Goal: Information Seeking & Learning: Learn about a topic

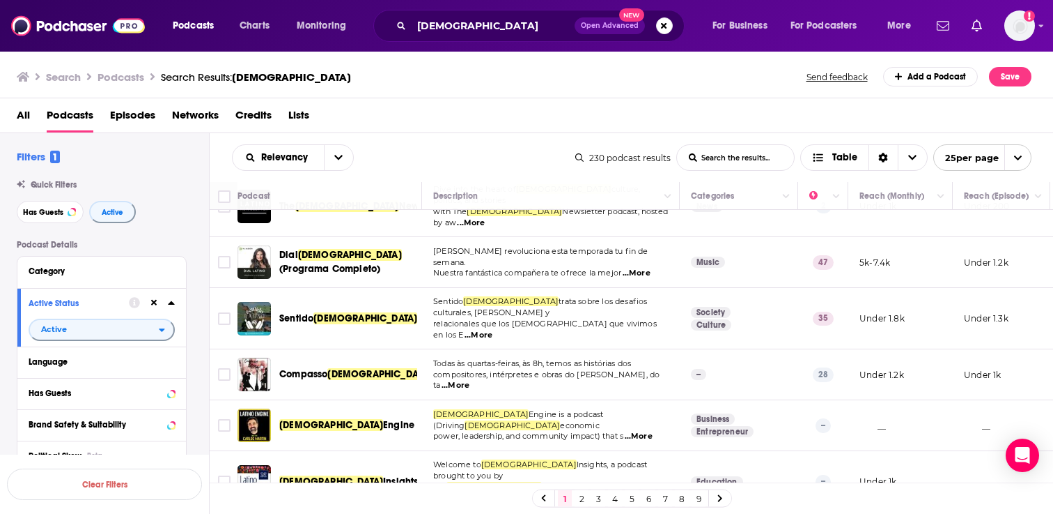
scroll to position [880, 0]
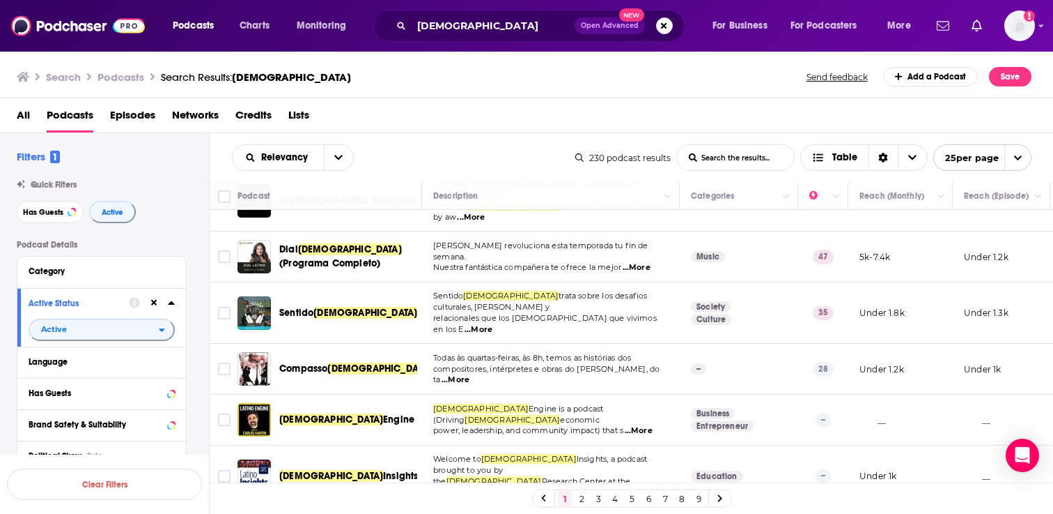
click at [652, 425] on span "...More" at bounding box center [639, 430] width 28 height 11
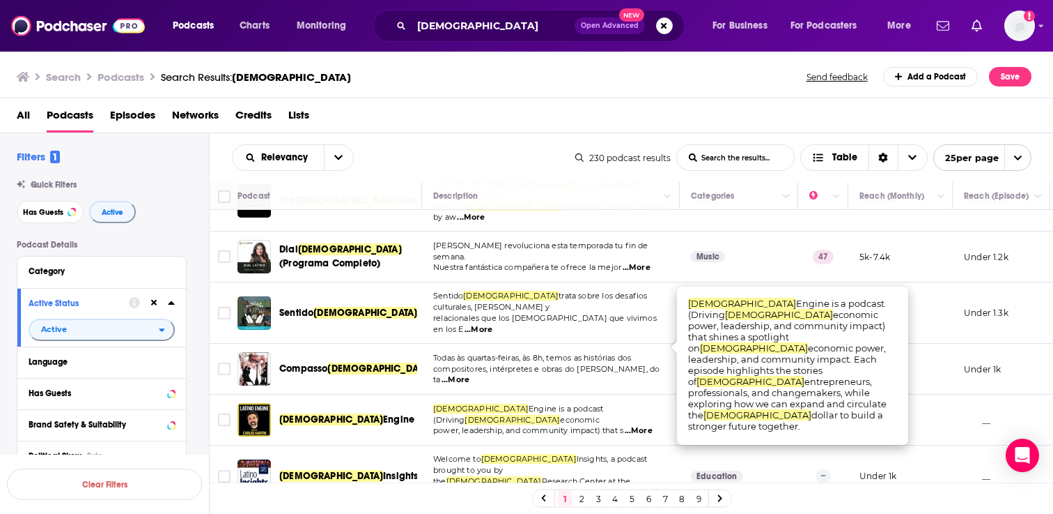
click at [612, 92] on div "Search Podcasts Search Results: latino Send feedback Add a Podcast Save" at bounding box center [527, 74] width 1054 height 48
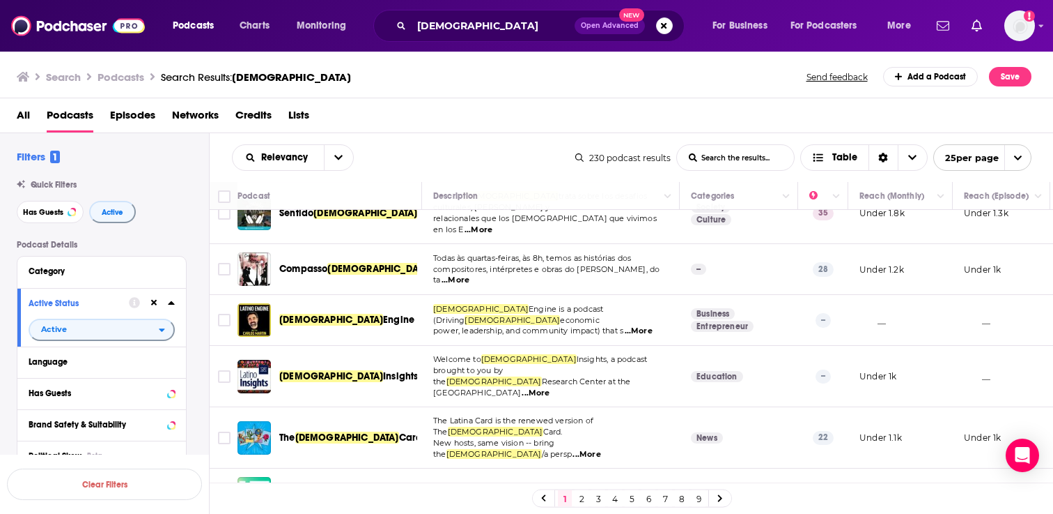
scroll to position [1001, 0]
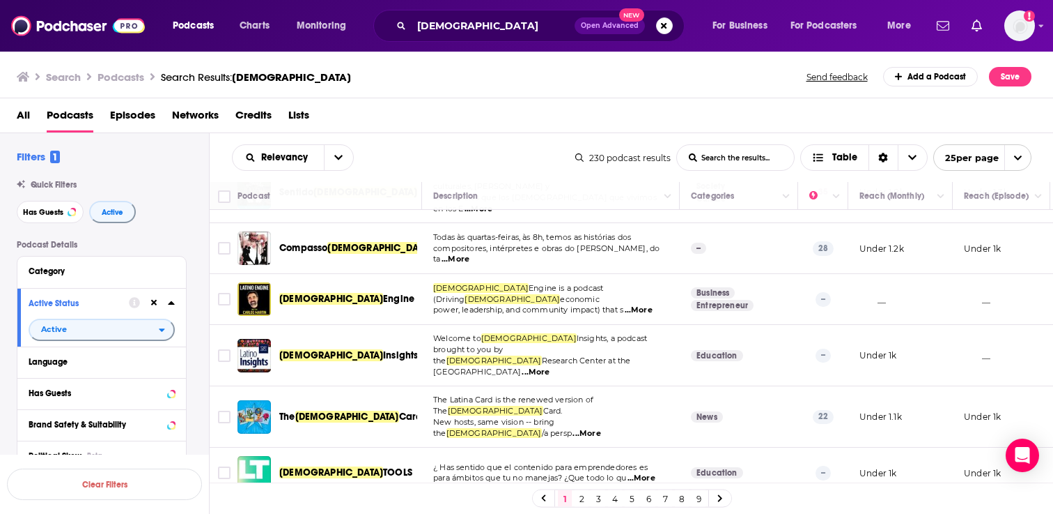
click at [601, 428] on span "...More" at bounding box center [587, 433] width 28 height 11
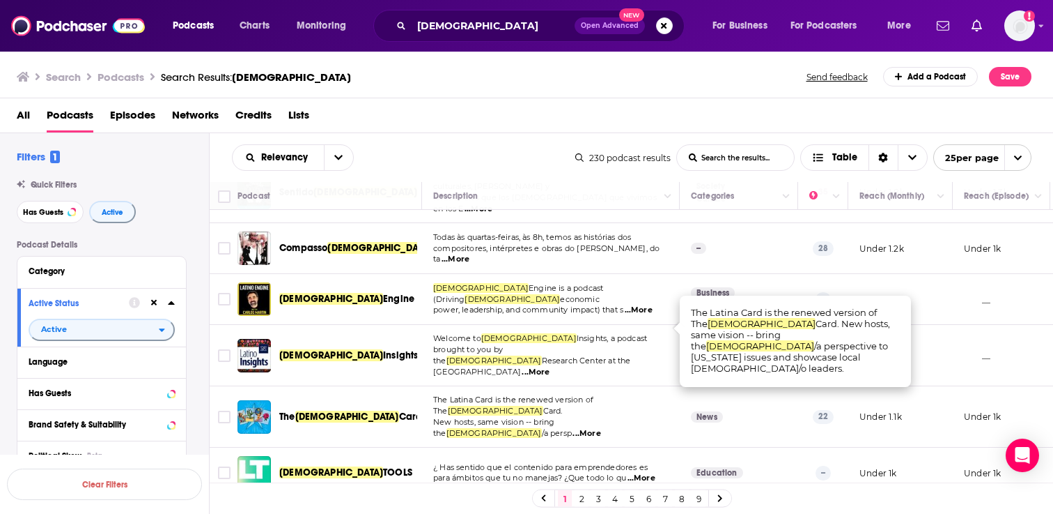
scroll to position [1021, 0]
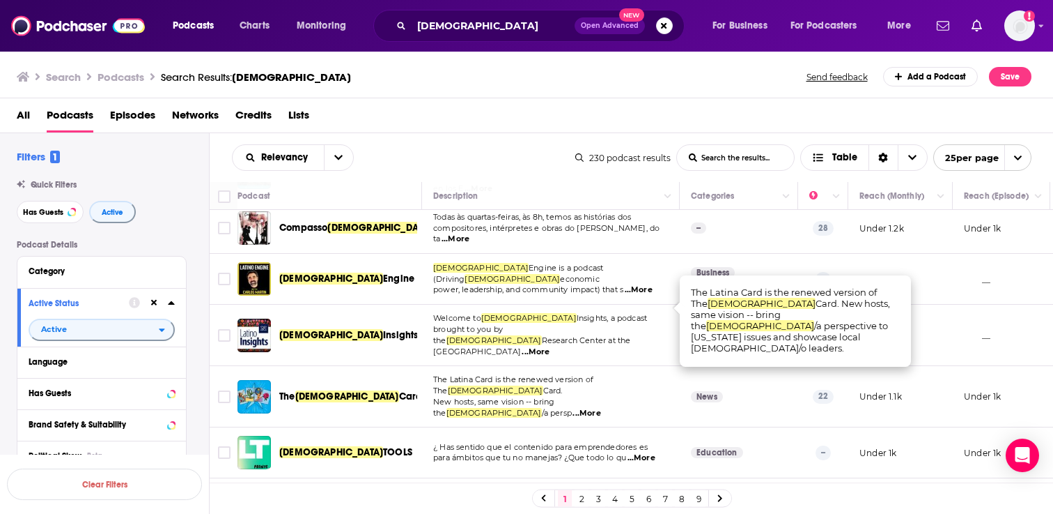
click at [667, 93] on div "Search Podcasts Search Results: latino Send feedback Add a Podcast Save" at bounding box center [527, 74] width 1054 height 48
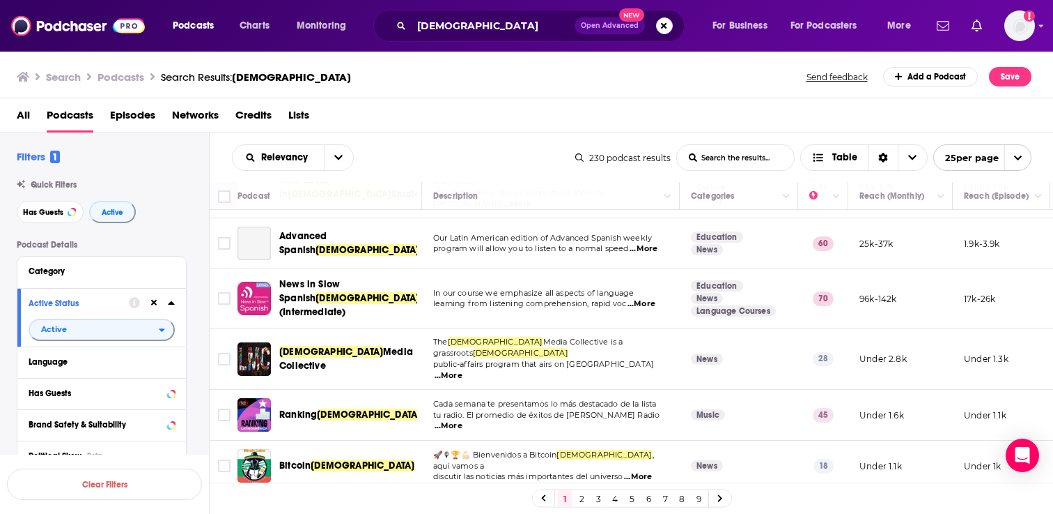
scroll to position [0, 0]
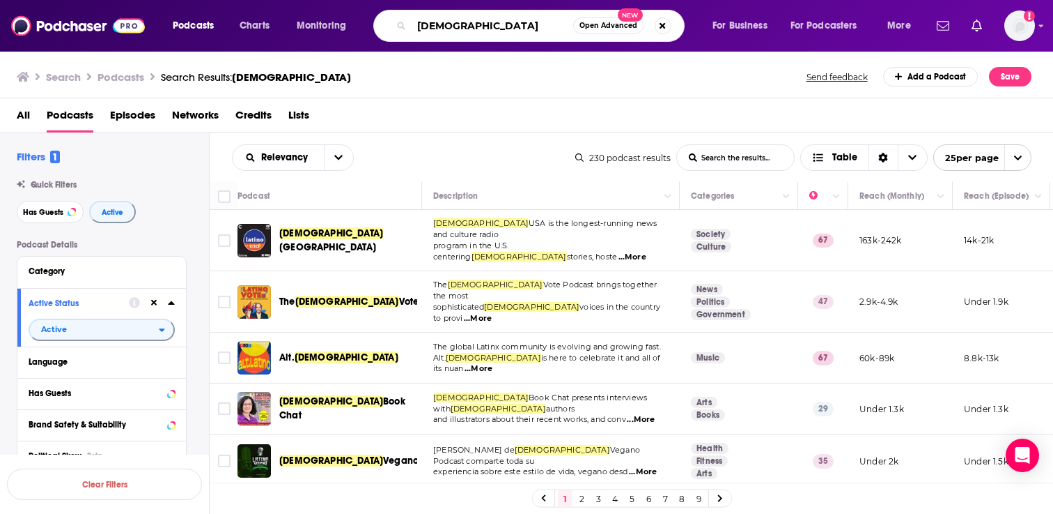
click at [468, 20] on input "latino" at bounding box center [493, 26] width 162 height 22
type input "writing"
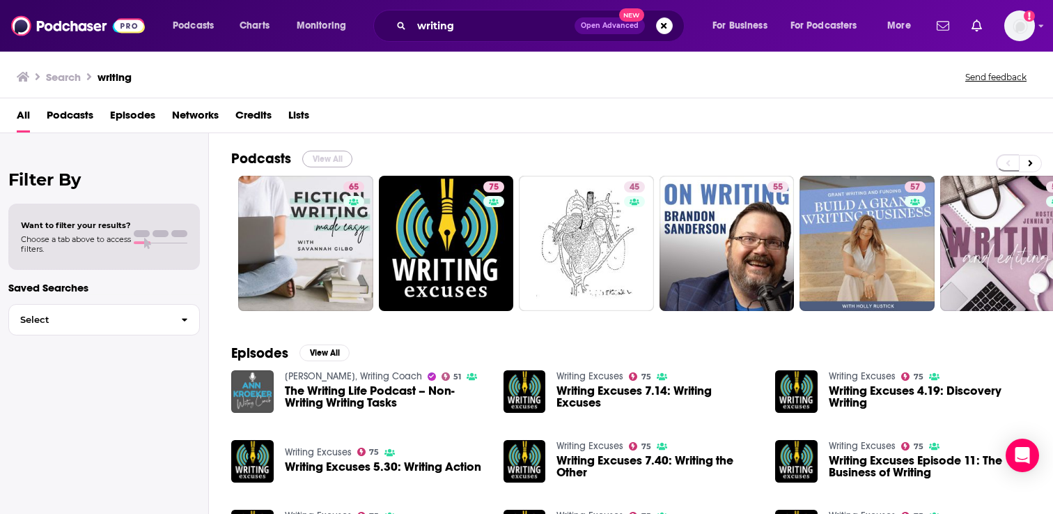
click at [323, 155] on button "View All" at bounding box center [327, 158] width 50 height 17
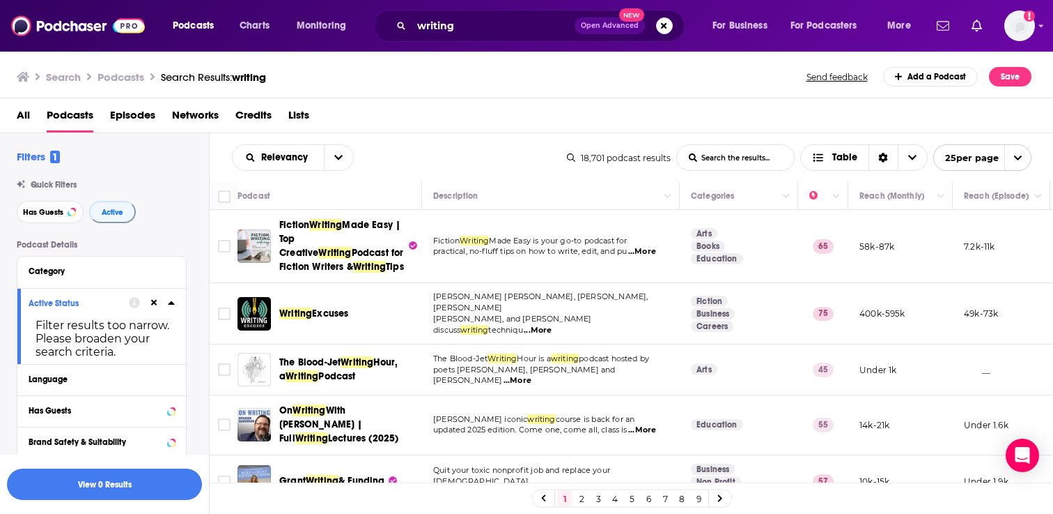
click at [552, 325] on span "...More" at bounding box center [538, 330] width 28 height 11
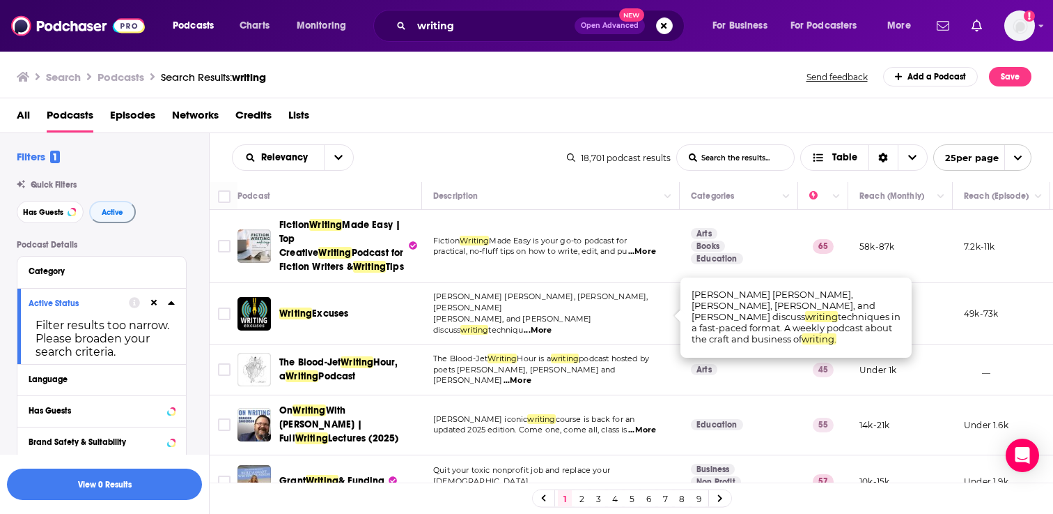
click at [626, 123] on div "All Podcasts Episodes Networks Credits Lists" at bounding box center [530, 118] width 1026 height 29
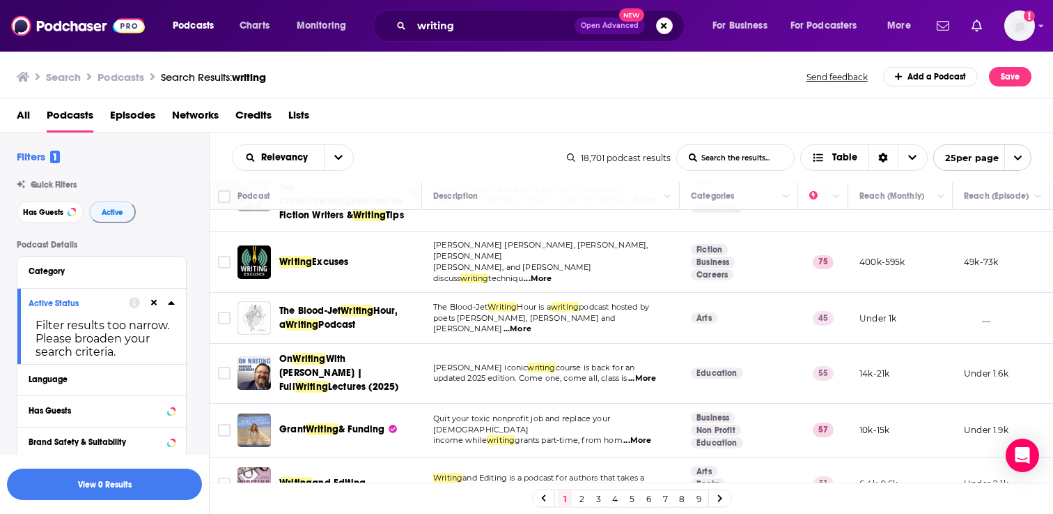
scroll to position [59, 0]
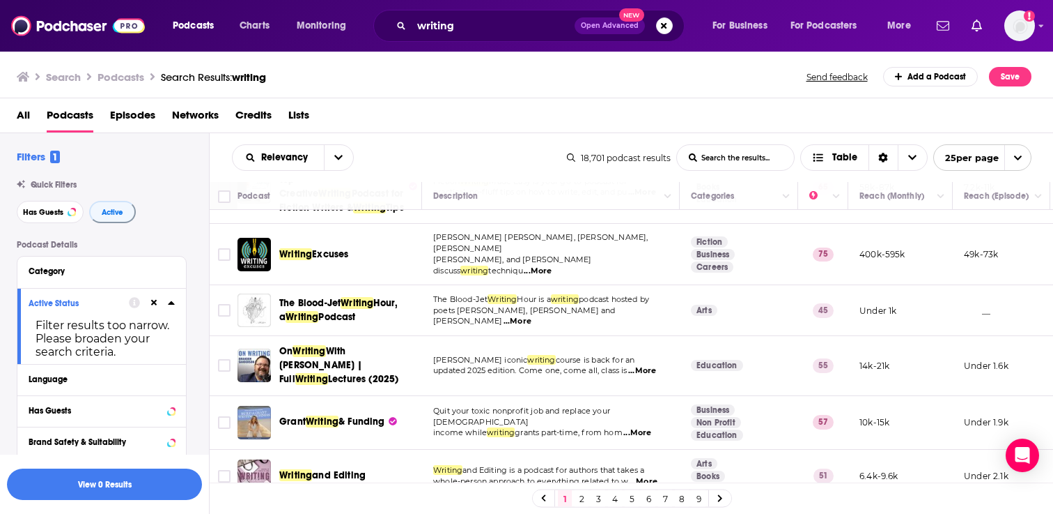
click at [532, 316] on span "...More" at bounding box center [518, 321] width 28 height 11
click at [595, 71] on div "Search Podcasts Search Results: writing Send feedback Add a Podcast Save" at bounding box center [524, 77] width 1015 height 20
click at [229, 304] on input "Toggle select row" at bounding box center [224, 310] width 13 height 13
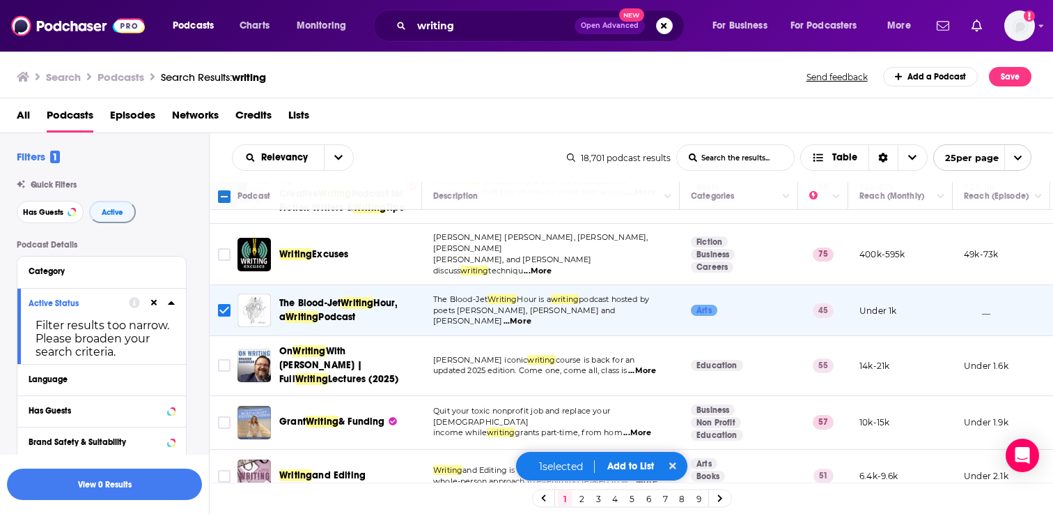
click at [622, 462] on button "Add to List" at bounding box center [630, 466] width 69 height 12
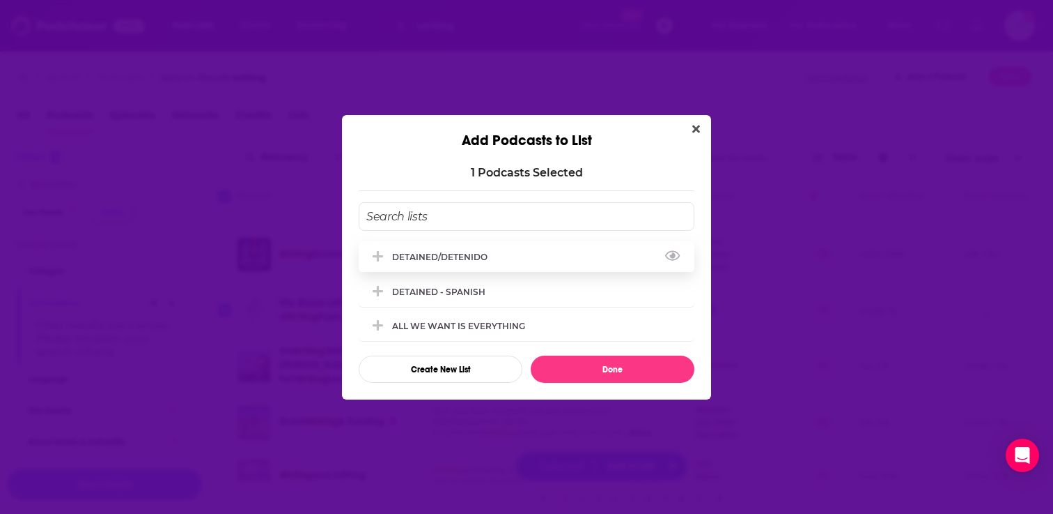
click at [484, 260] on div "DETAINED/DETENIDO" at bounding box center [444, 257] width 104 height 10
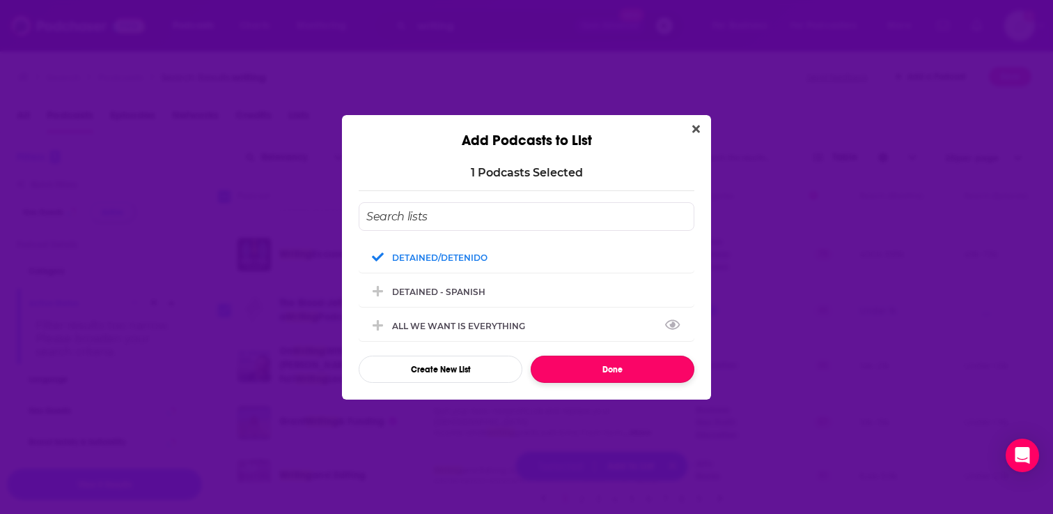
click at [593, 367] on button "Done" at bounding box center [613, 368] width 164 height 27
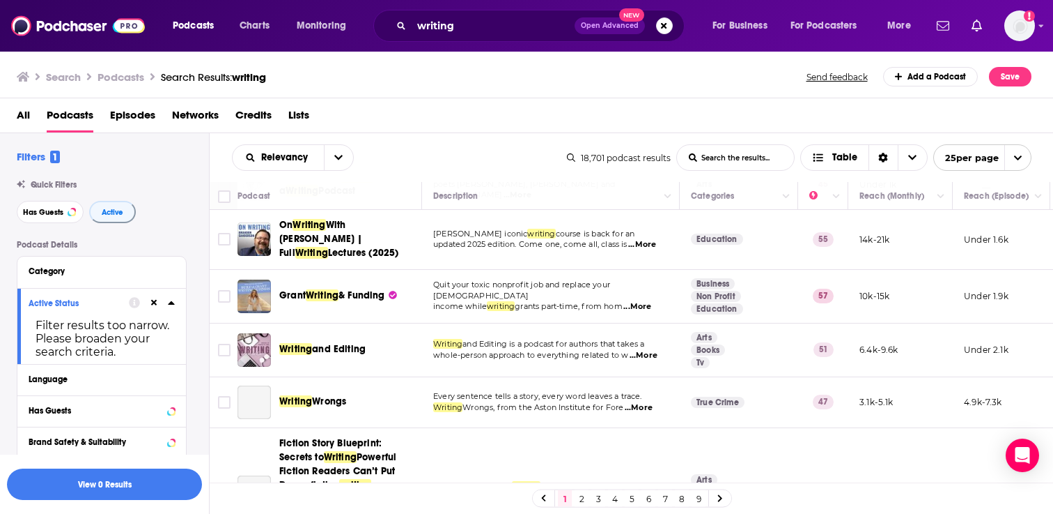
scroll to position [183, 0]
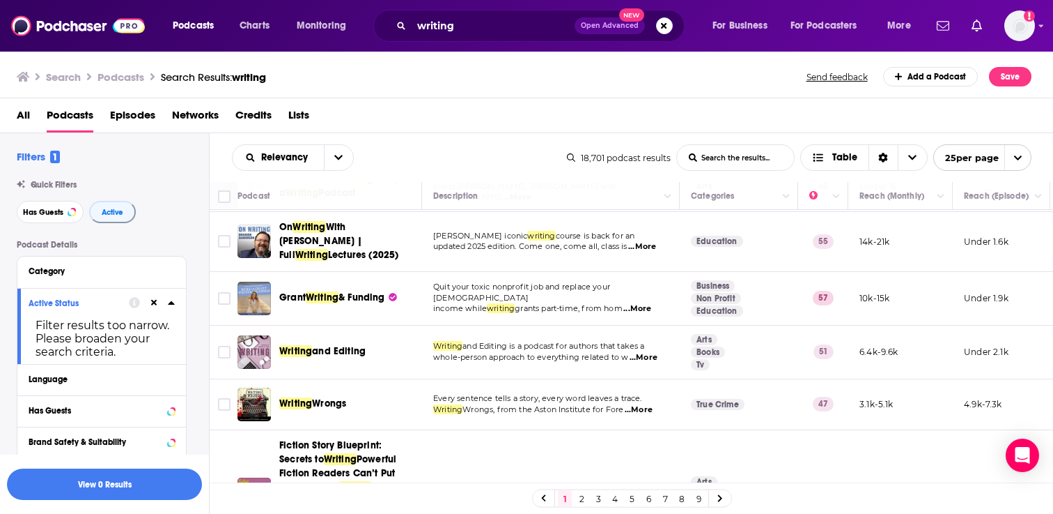
click at [648, 353] on span "...More" at bounding box center [644, 357] width 28 height 11
click at [229, 346] on input "Toggle select row" at bounding box center [224, 352] width 13 height 13
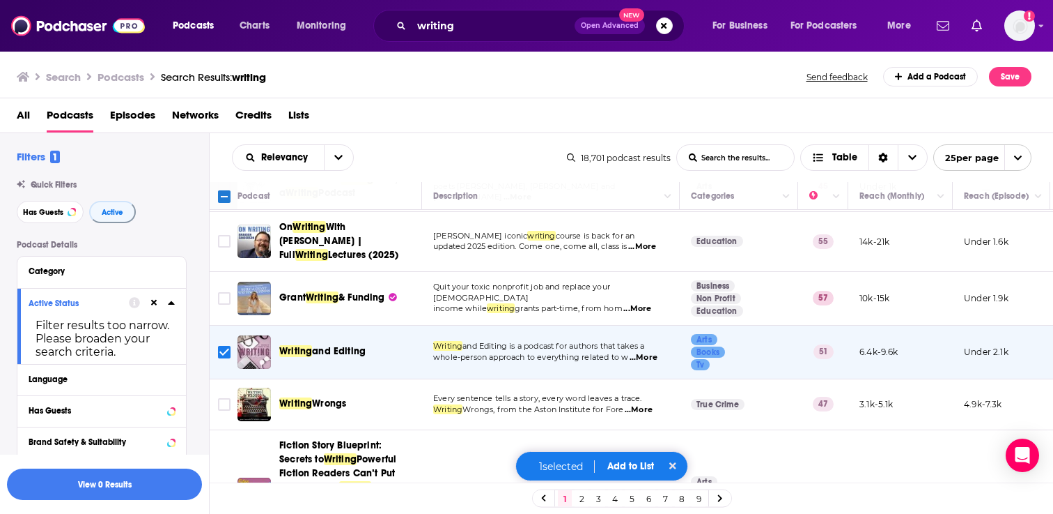
click at [632, 469] on button "Add to List" at bounding box center [630, 466] width 69 height 12
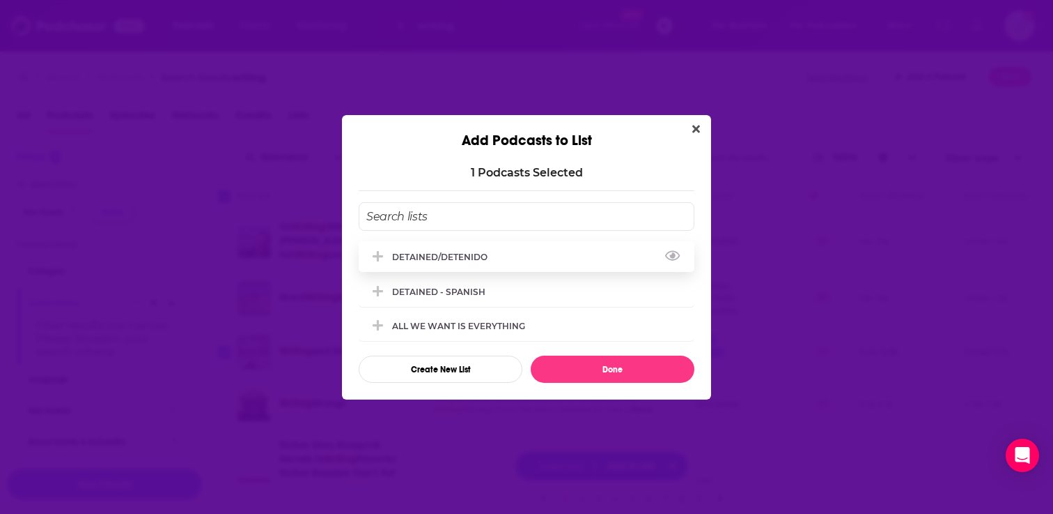
click at [519, 263] on div "DETAINED/DETENIDO" at bounding box center [527, 256] width 336 height 31
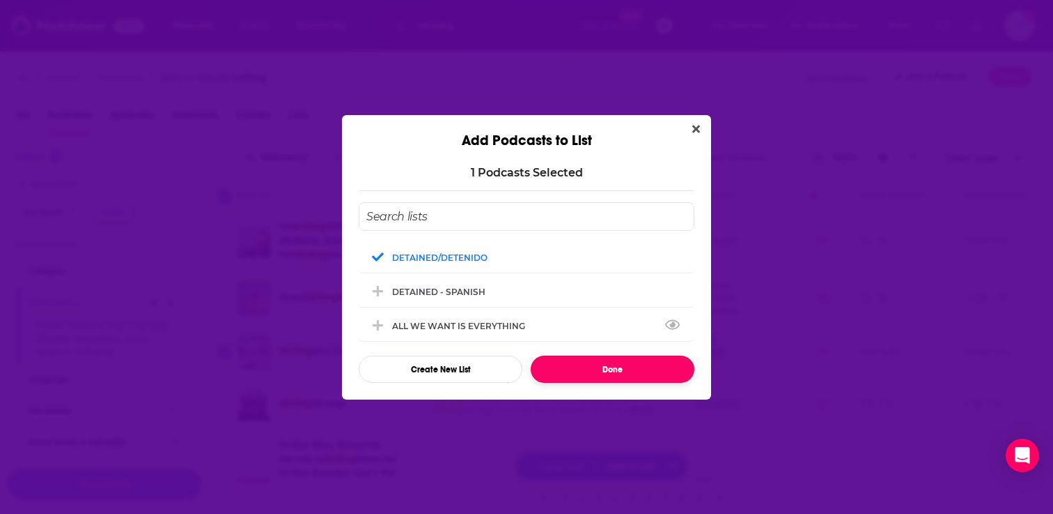
click at [597, 367] on button "Done" at bounding box center [613, 368] width 164 height 27
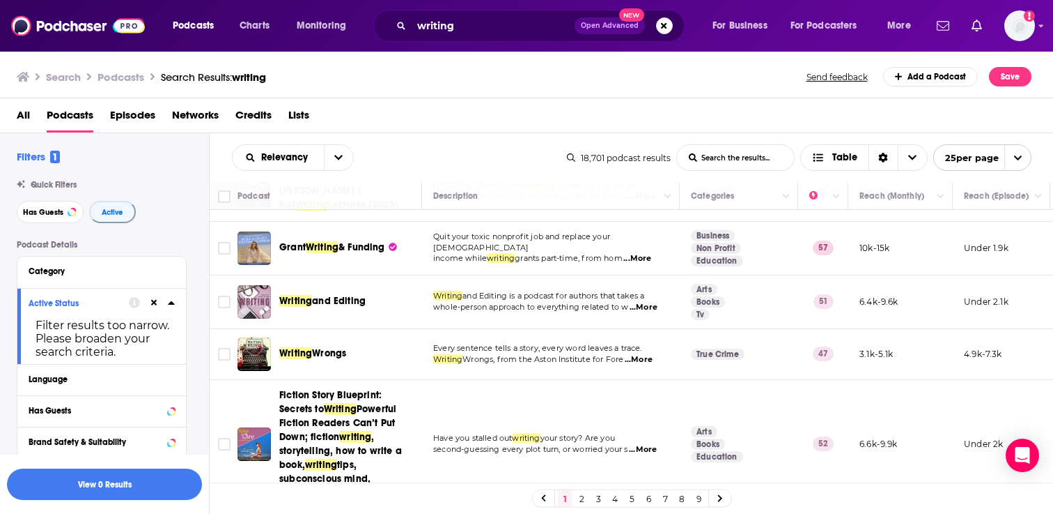
scroll to position [234, 0]
click at [652, 353] on span "...More" at bounding box center [639, 358] width 28 height 11
click at [627, 136] on div "Relevancy List Search Input Search the results... Table 18,701 podcast results …" at bounding box center [632, 157] width 844 height 49
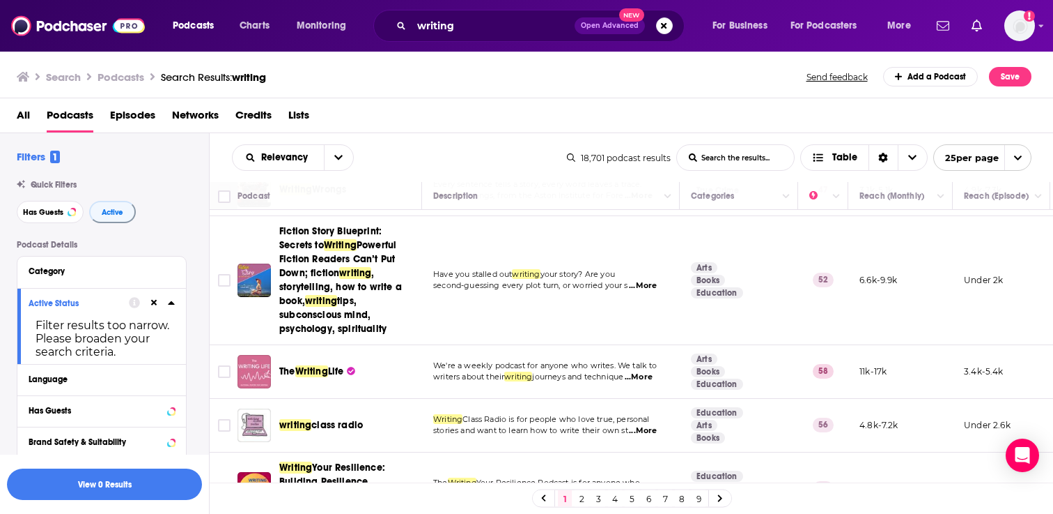
scroll to position [398, 0]
click at [646, 371] on span "...More" at bounding box center [639, 376] width 28 height 11
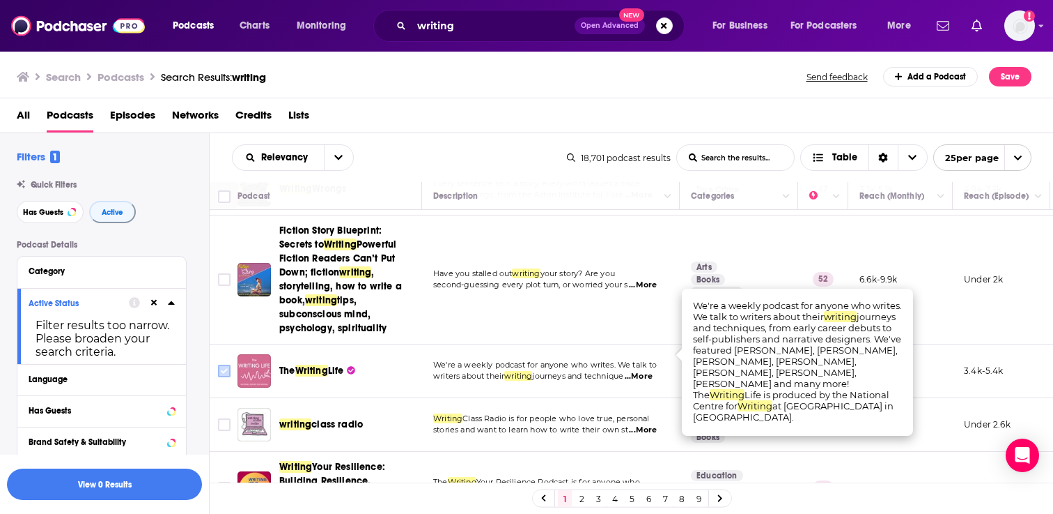
click at [224, 364] on input "Toggle select row" at bounding box center [224, 370] width 13 height 13
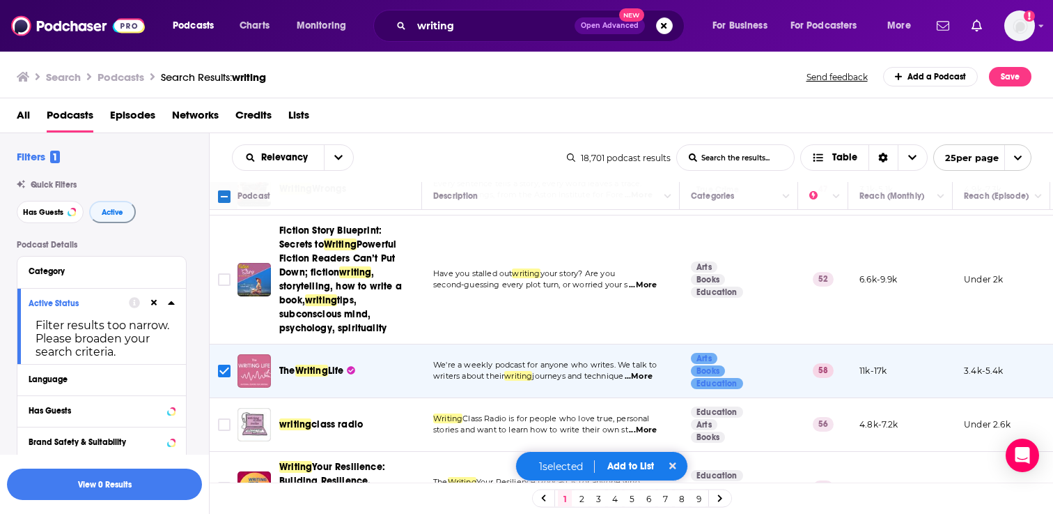
click at [638, 464] on button "Add to List" at bounding box center [630, 466] width 69 height 12
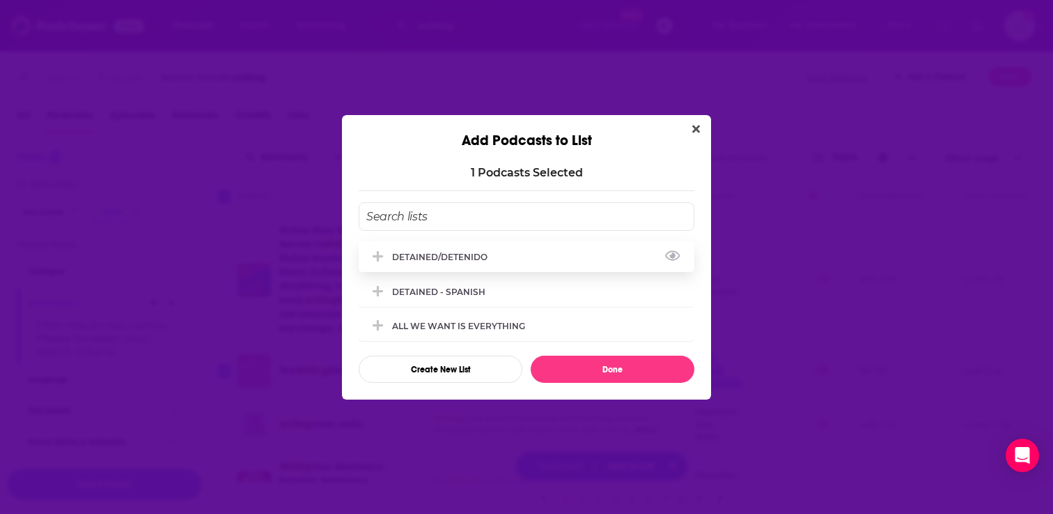
click at [518, 247] on div "DETAINED/DETENIDO" at bounding box center [527, 256] width 336 height 31
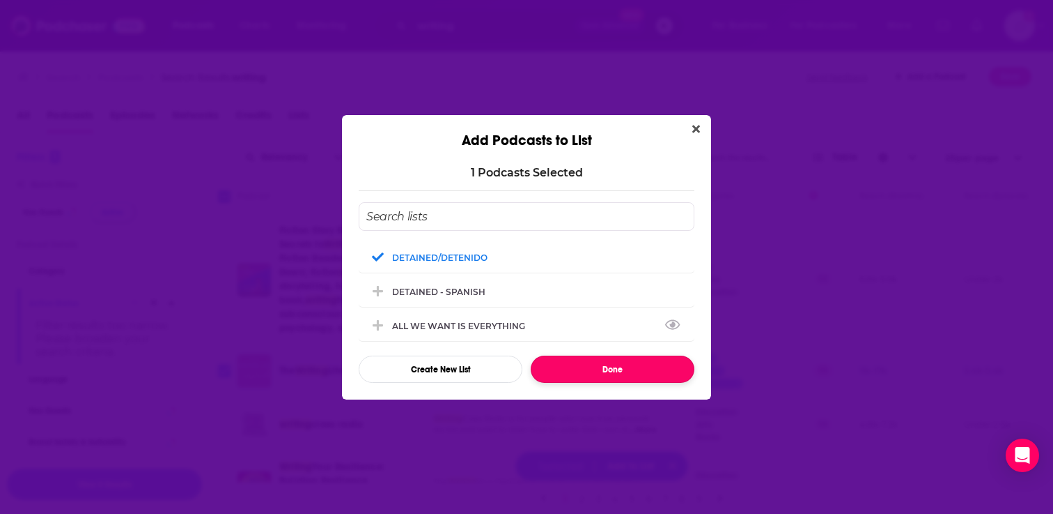
click at [585, 358] on button "Done" at bounding box center [613, 368] width 164 height 27
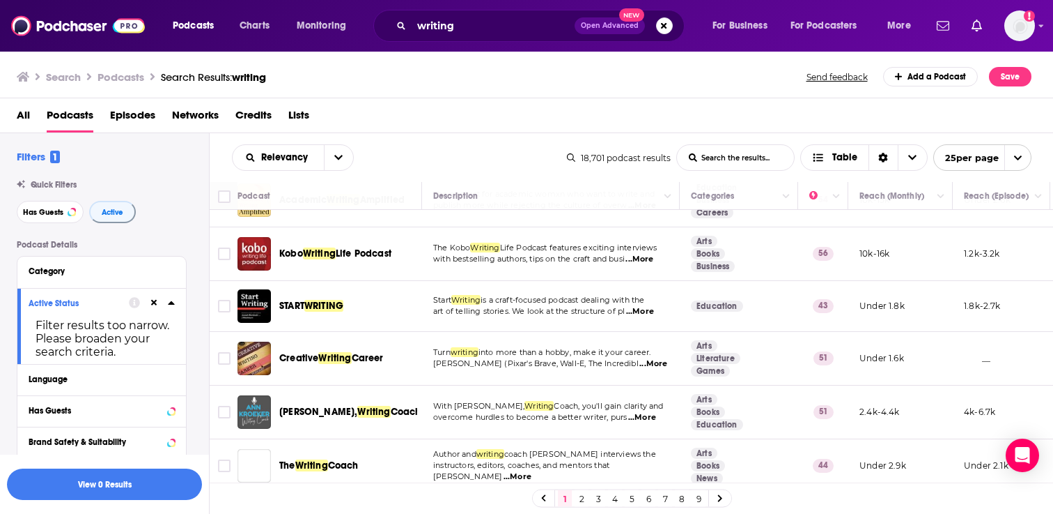
scroll to position [752, 0]
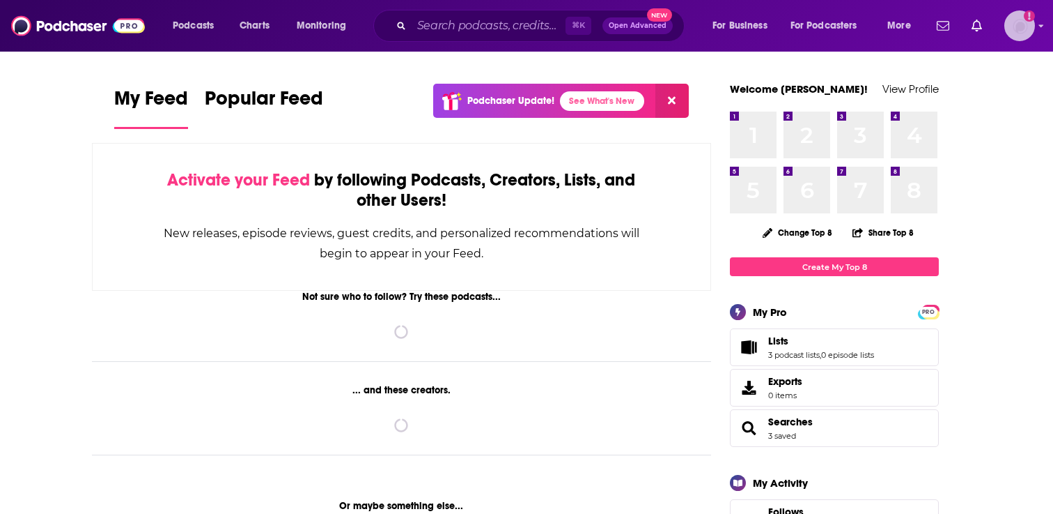
click at [1041, 26] on icon "Show profile menu" at bounding box center [1042, 26] width 5 height 3
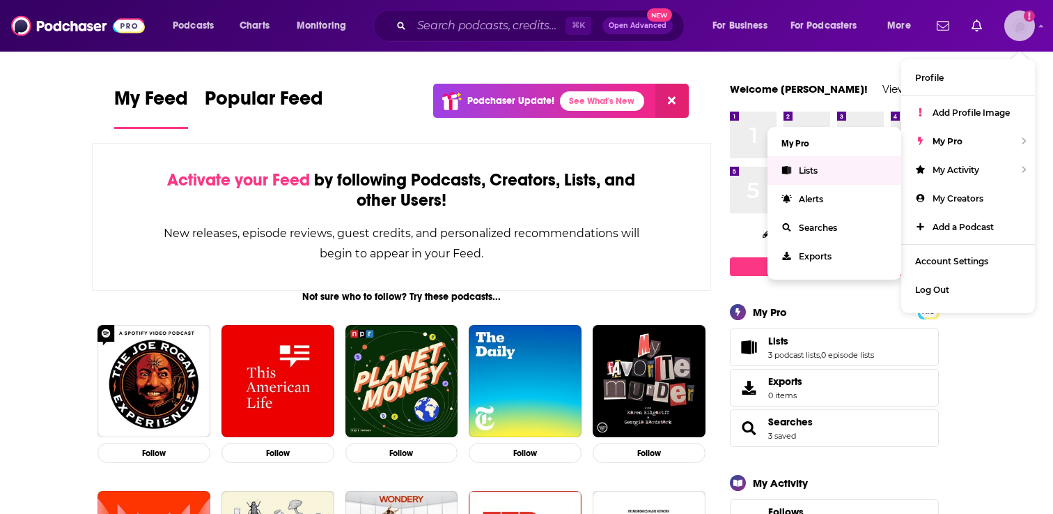
click at [840, 164] on link "Lists" at bounding box center [835, 170] width 134 height 29
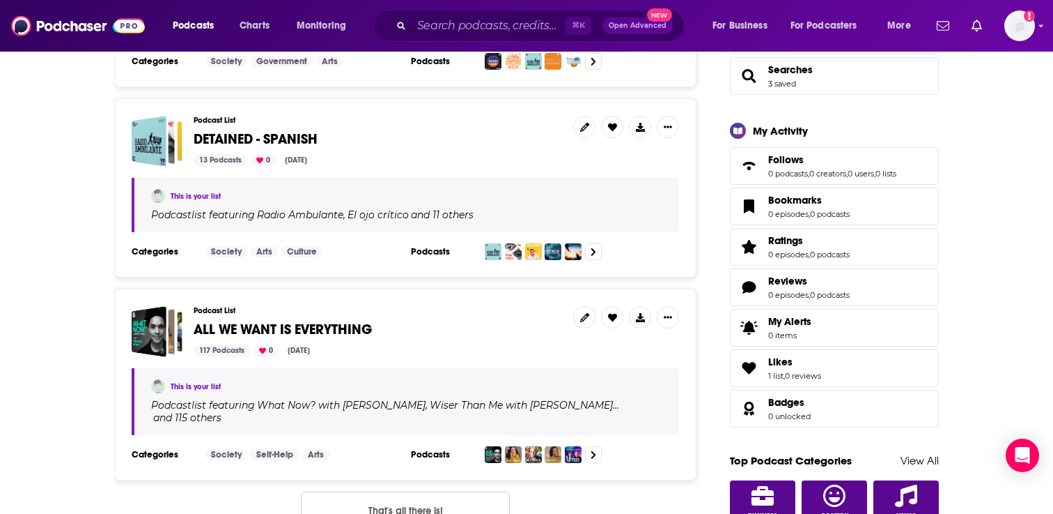
scroll to position [355, 0]
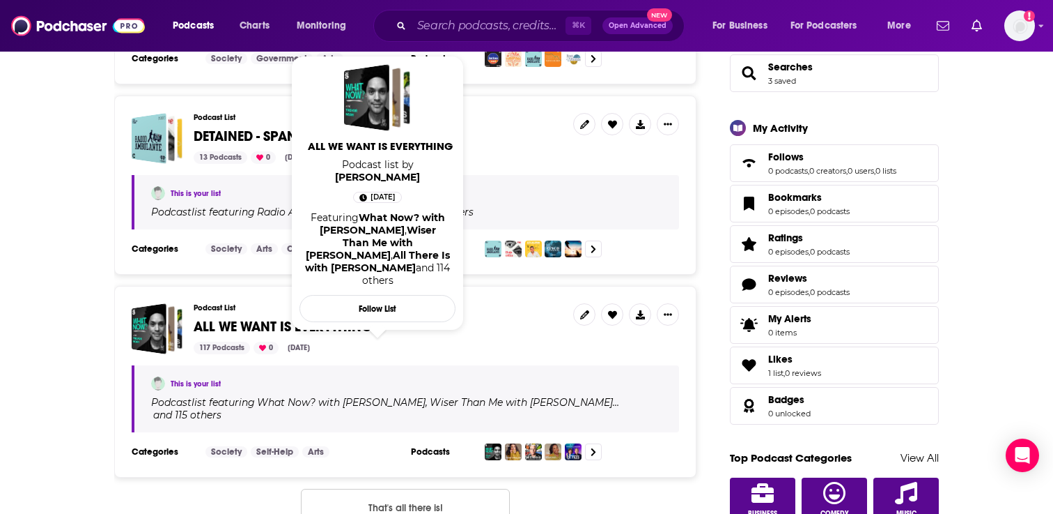
click at [353, 328] on span "ALL WE WANT IS EVERYTHING" at bounding box center [283, 326] width 178 height 17
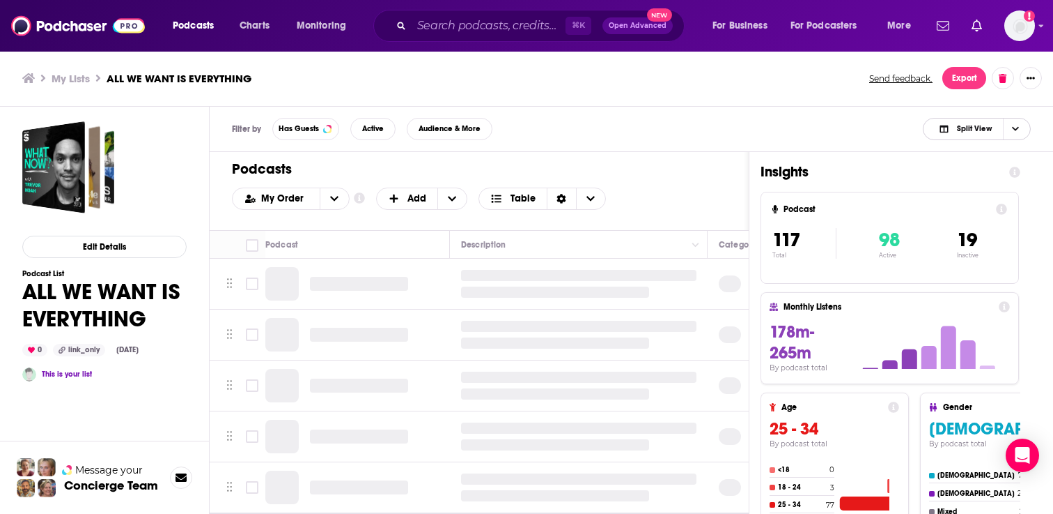
click at [1019, 129] on icon "Choose View" at bounding box center [1015, 129] width 7 height 8
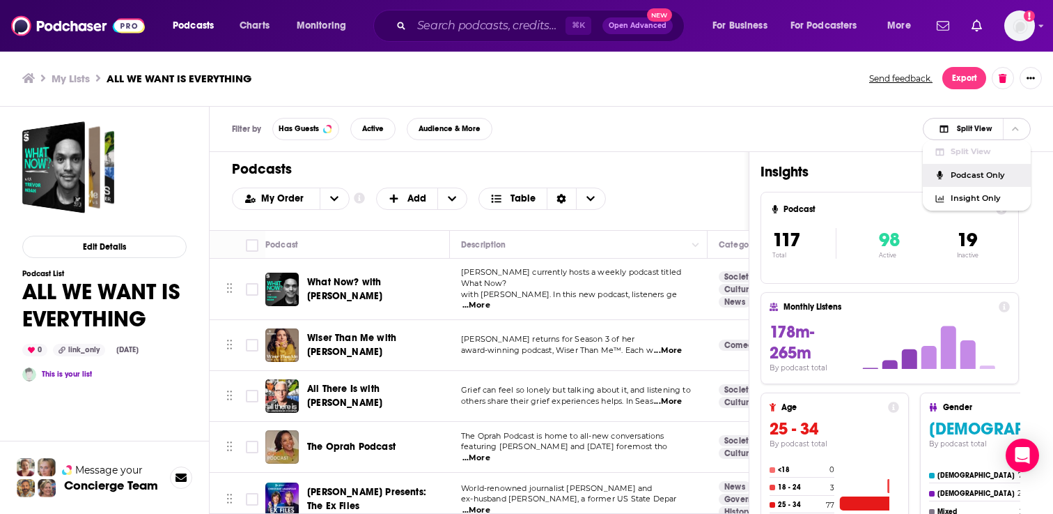
click at [971, 172] on span "Podcast Only" at bounding box center [985, 175] width 69 height 8
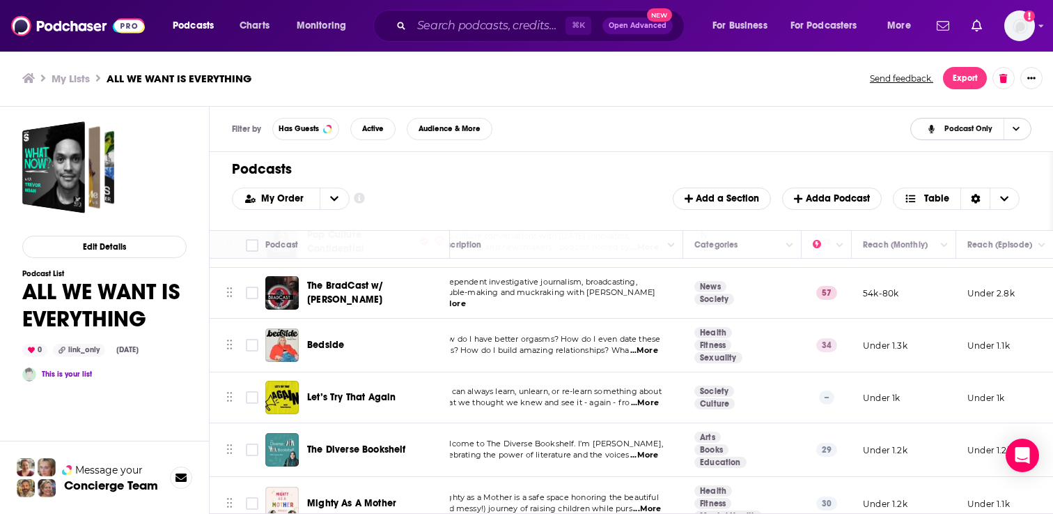
scroll to position [5899, 0]
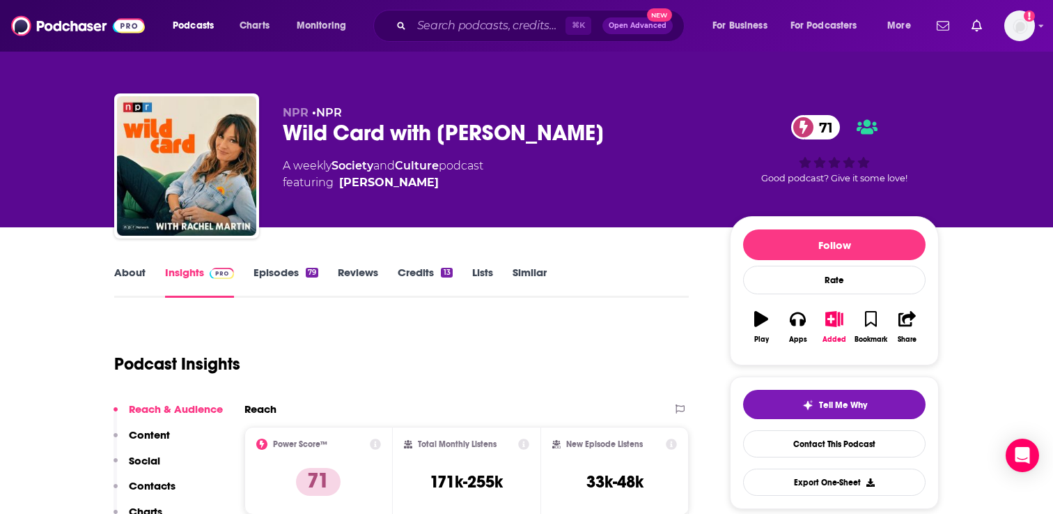
click at [413, 222] on div "NPR • NPR Wild Card with Rachel Martin 71 A weekly Society and Culture podcast …" at bounding box center [611, 168] width 656 height 125
click at [286, 269] on link "Episodes 79" at bounding box center [286, 281] width 65 height 32
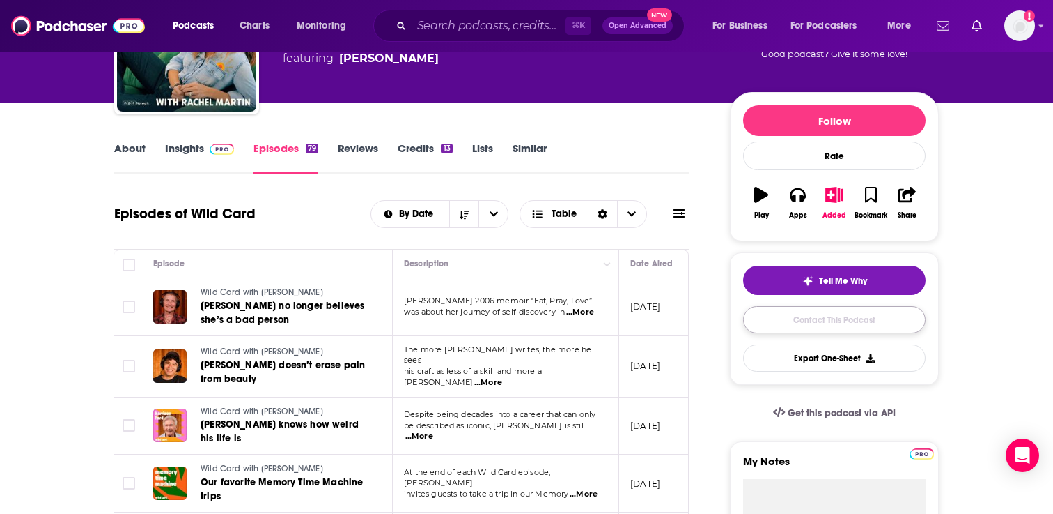
click at [837, 330] on link "Contact This Podcast" at bounding box center [834, 319] width 183 height 27
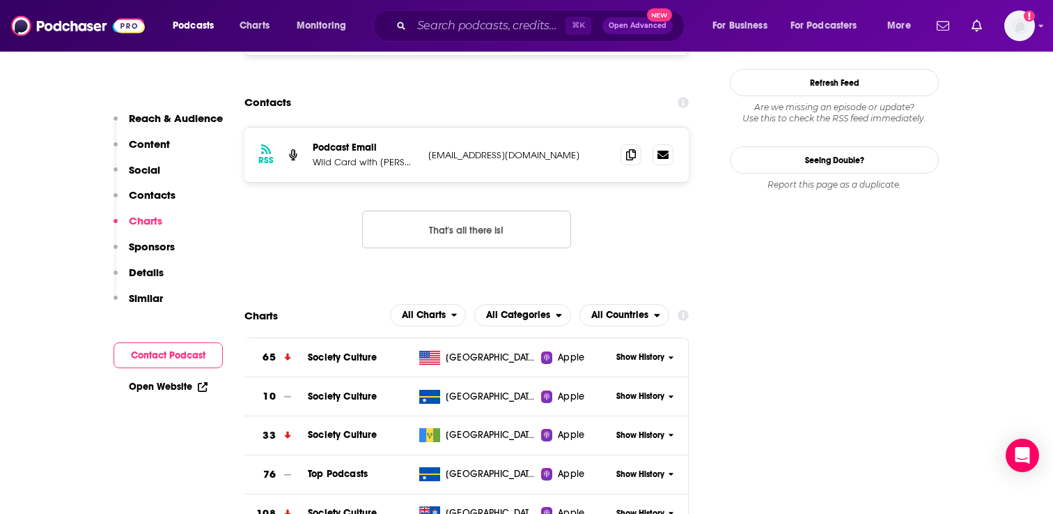
scroll to position [1283, 0]
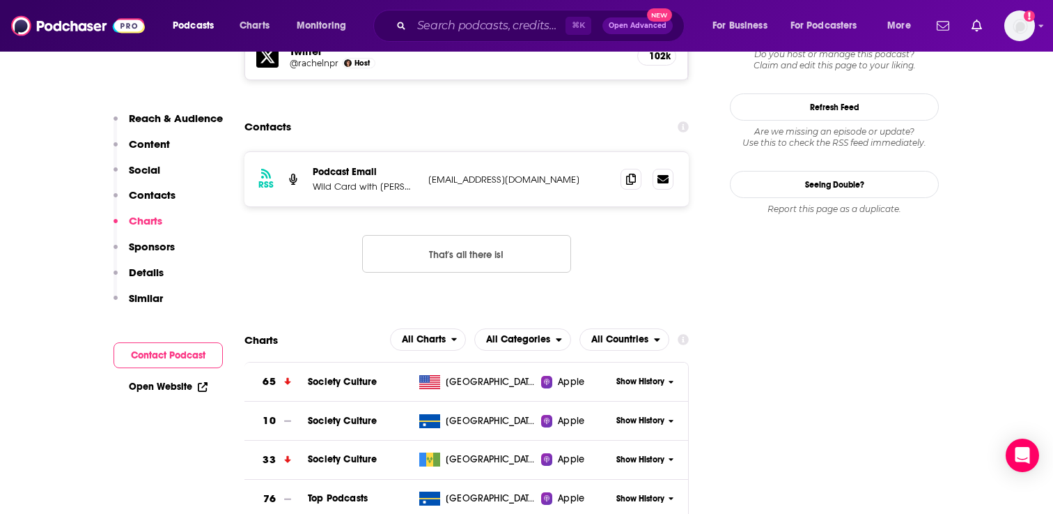
click at [499, 235] on button "That's all there is!" at bounding box center [466, 254] width 209 height 38
click at [631, 173] on icon at bounding box center [631, 178] width 10 height 11
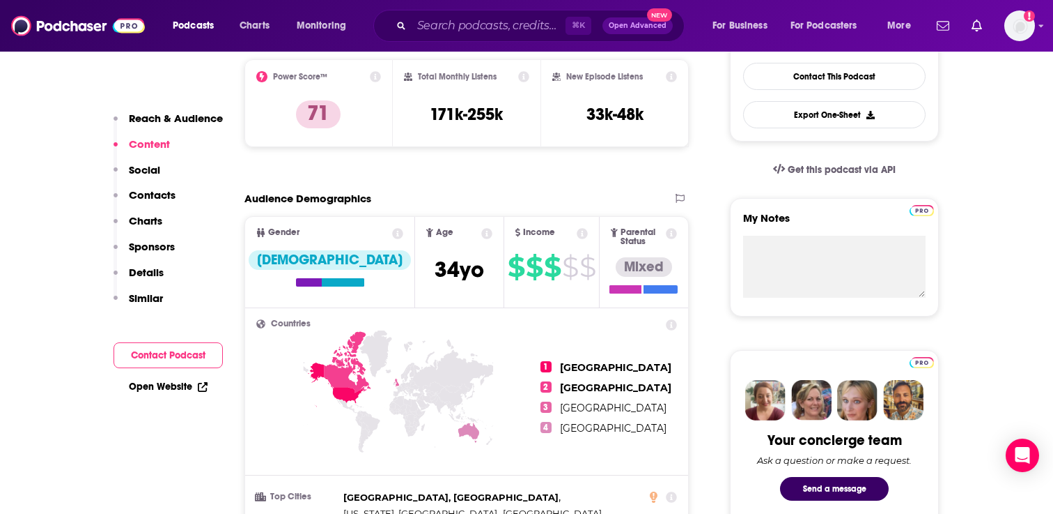
scroll to position [0, 0]
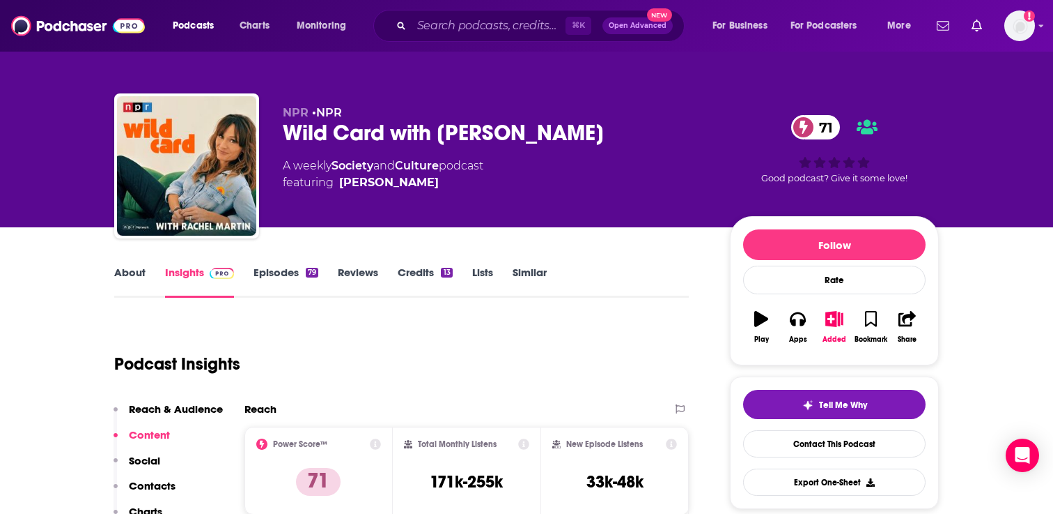
click at [273, 270] on link "Episodes 79" at bounding box center [286, 281] width 65 height 32
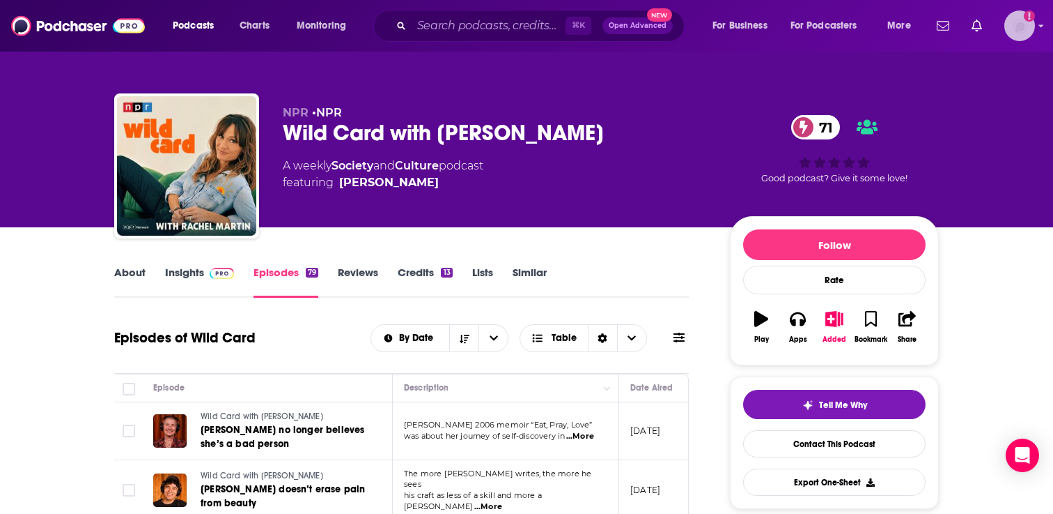
click at [1023, 32] on img "Logged in as adrian.villarreal" at bounding box center [1020, 25] width 31 height 31
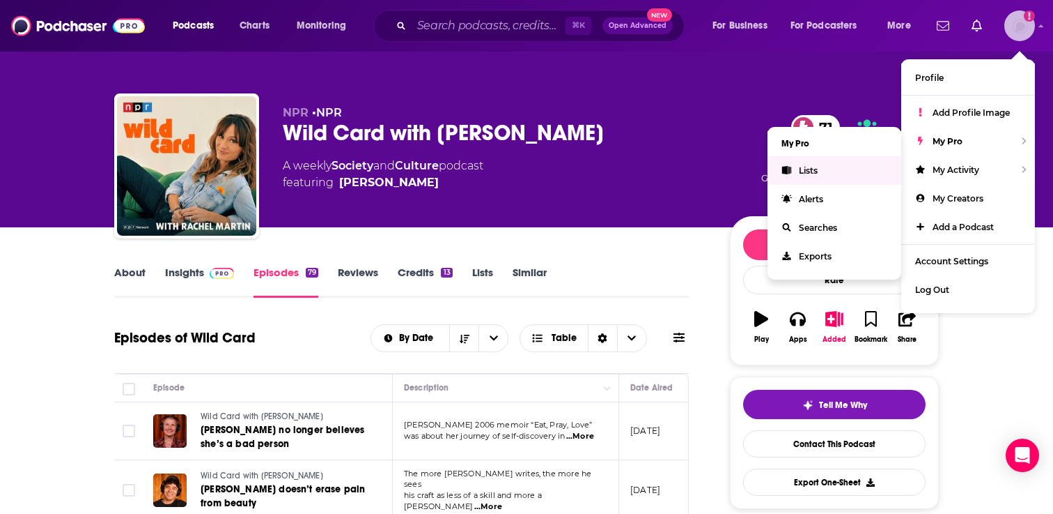
click at [794, 171] on link "Lists" at bounding box center [835, 170] width 134 height 29
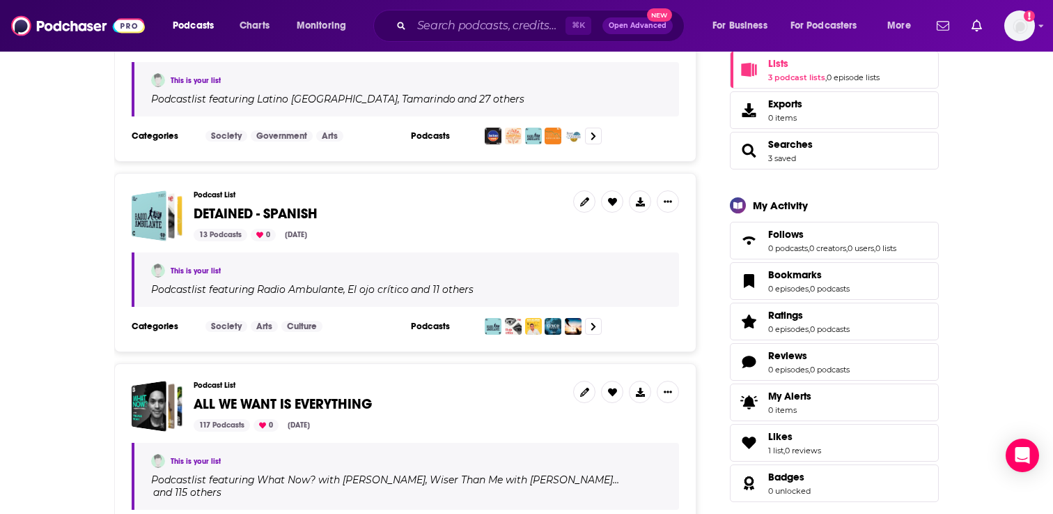
scroll to position [553, 0]
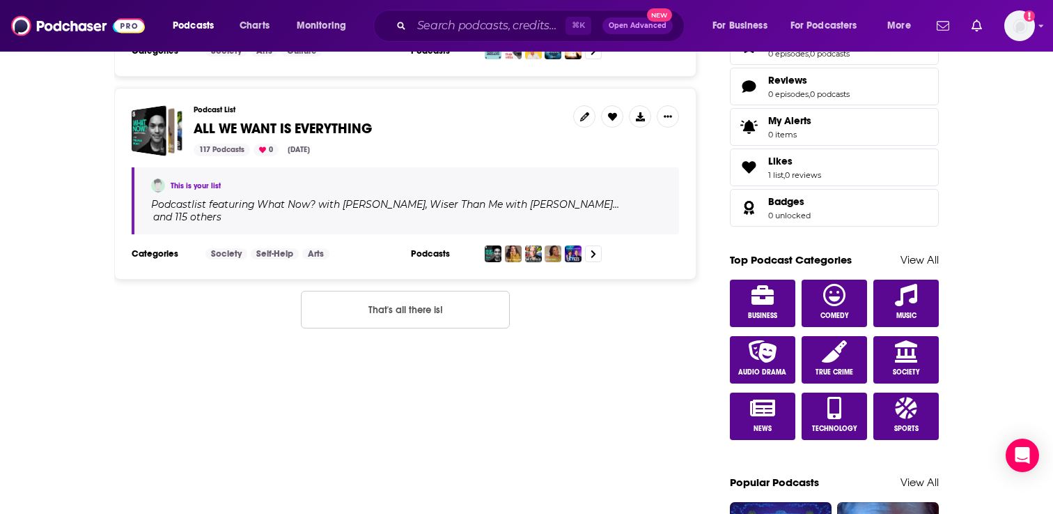
click at [301, 120] on span "ALL WE WANT IS EVERYTHING" at bounding box center [283, 128] width 178 height 17
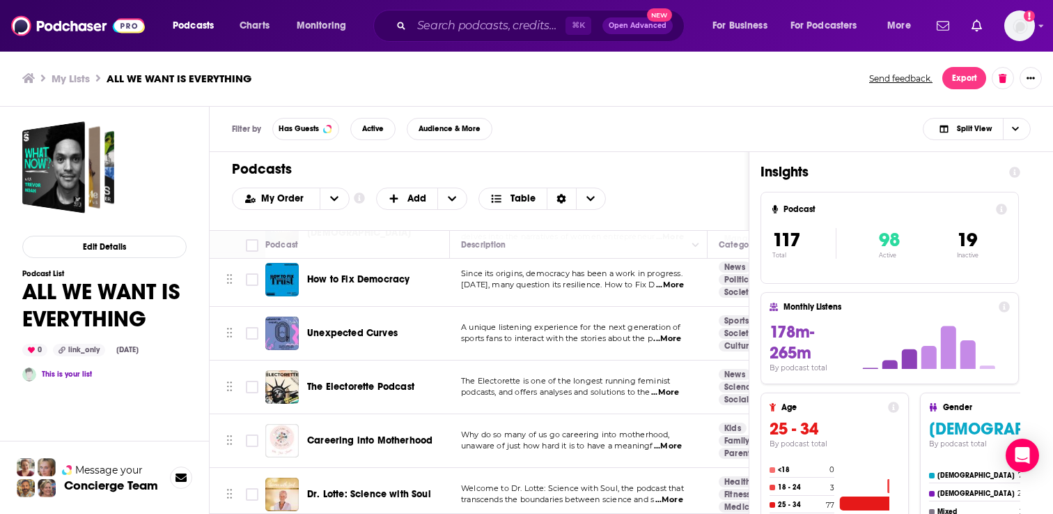
scroll to position [5899, 0]
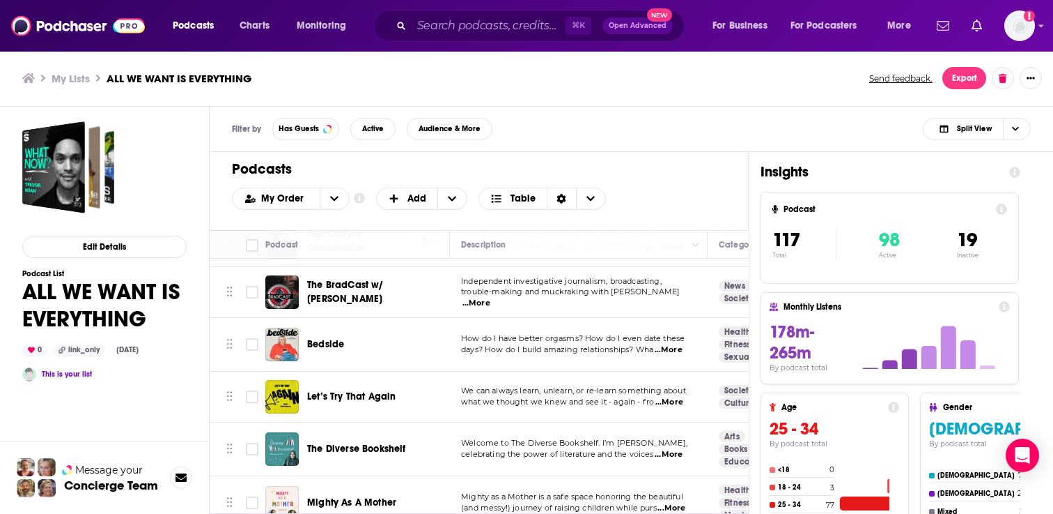
click at [677, 502] on span "...More" at bounding box center [672, 507] width 28 height 11
click at [355, 496] on span "Mighty As A Mother" at bounding box center [351, 502] width 89 height 12
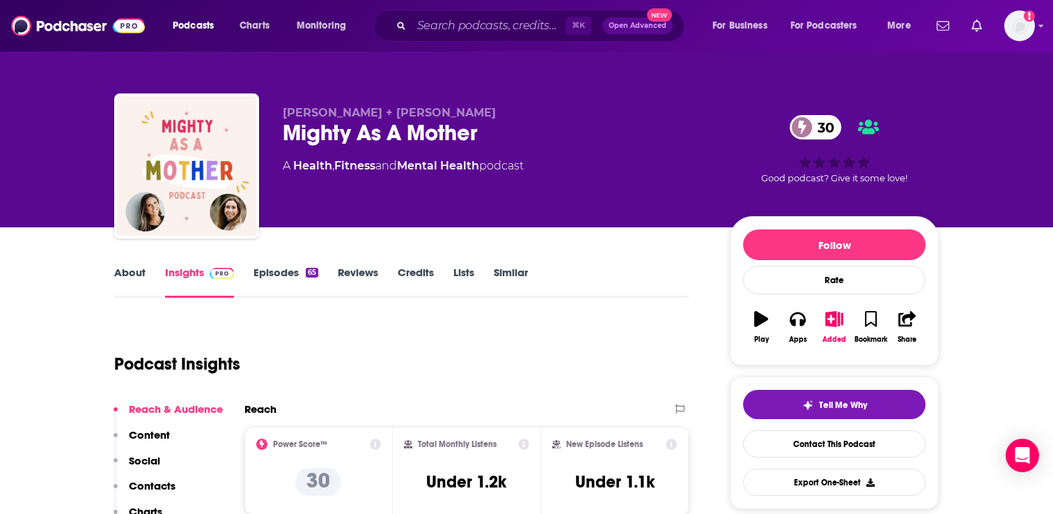
click at [286, 275] on link "Episodes 65" at bounding box center [286, 281] width 65 height 32
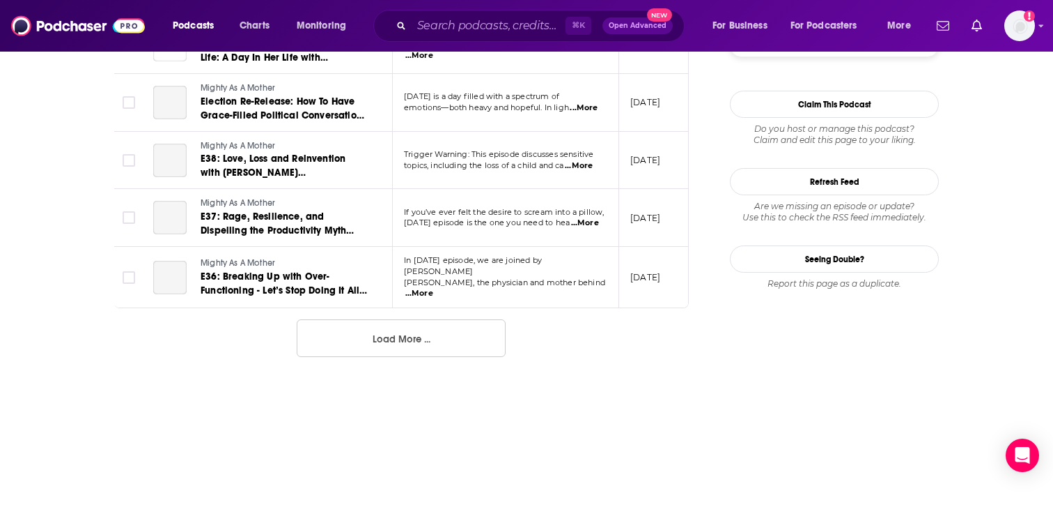
scroll to position [1579, 0]
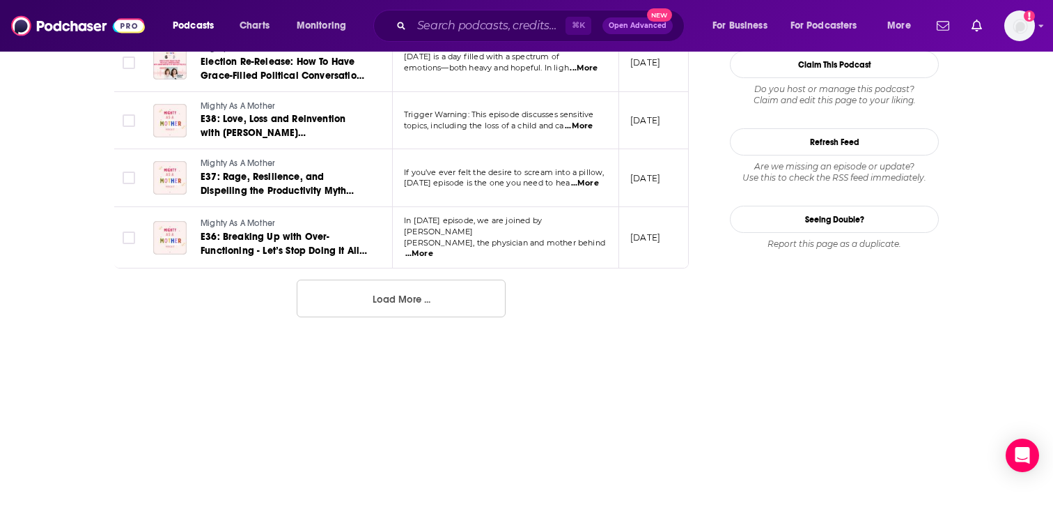
click at [387, 293] on button "Load More ..." at bounding box center [401, 298] width 209 height 38
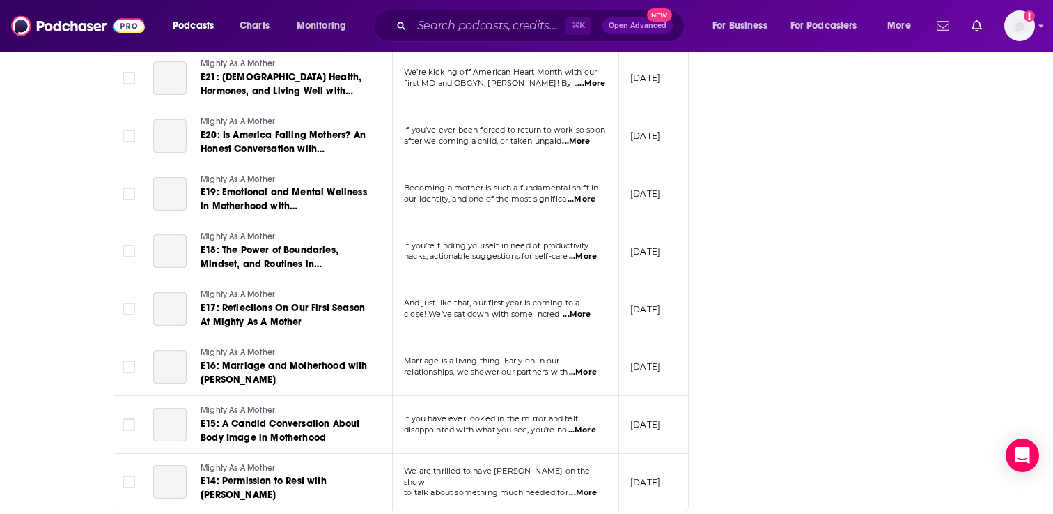
scroll to position [2842, 0]
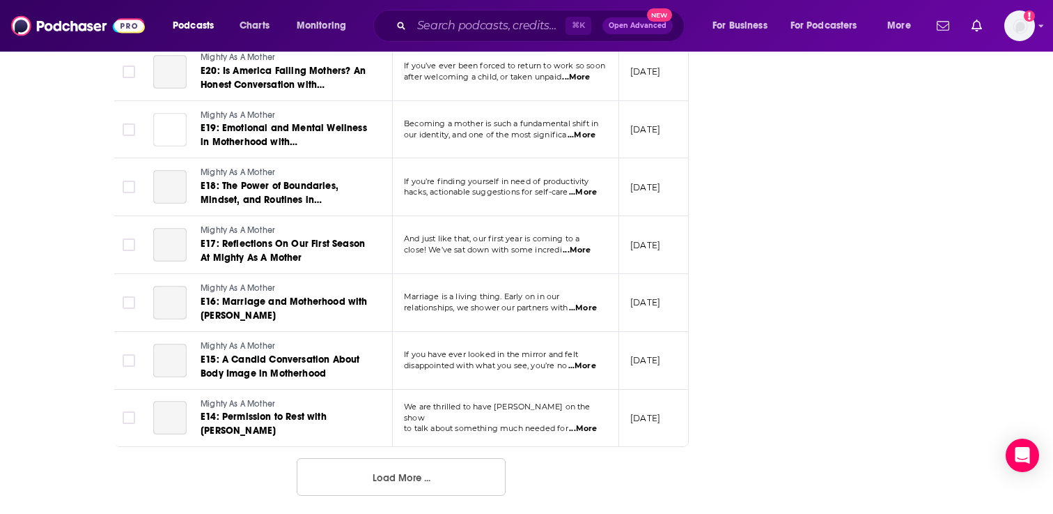
click at [346, 458] on button "Load More ..." at bounding box center [401, 477] width 209 height 38
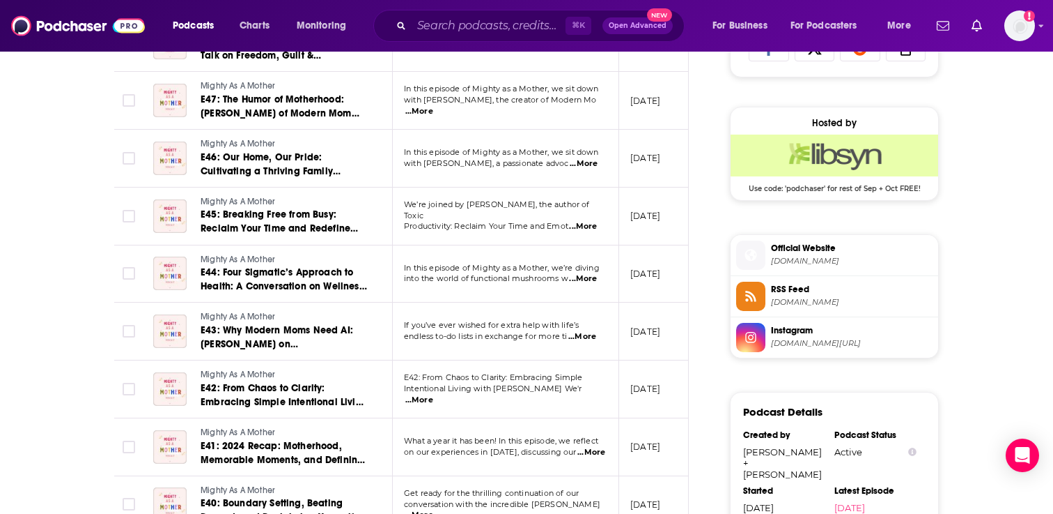
scroll to position [1525, 0]
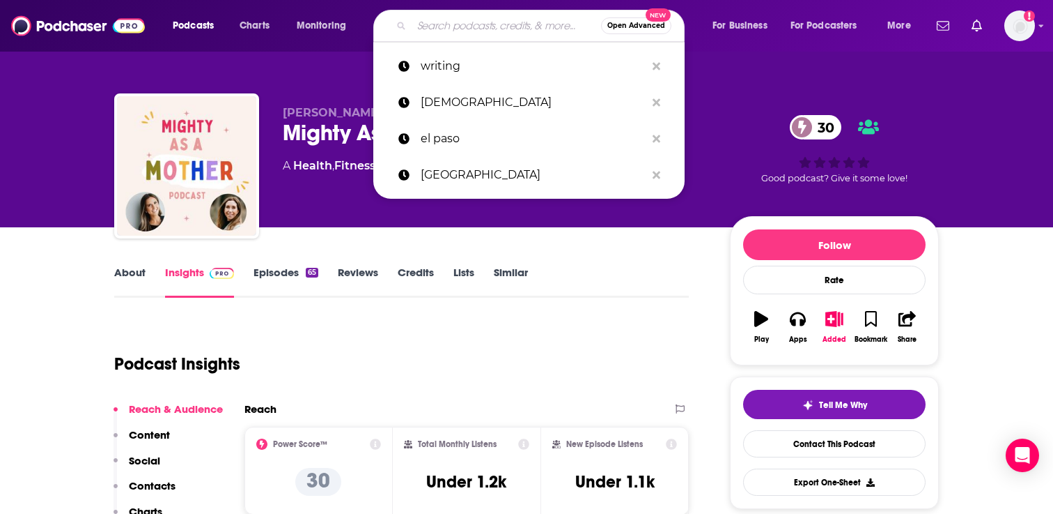
click at [449, 34] on input "Search podcasts, credits, & more..." at bounding box center [507, 26] width 190 height 22
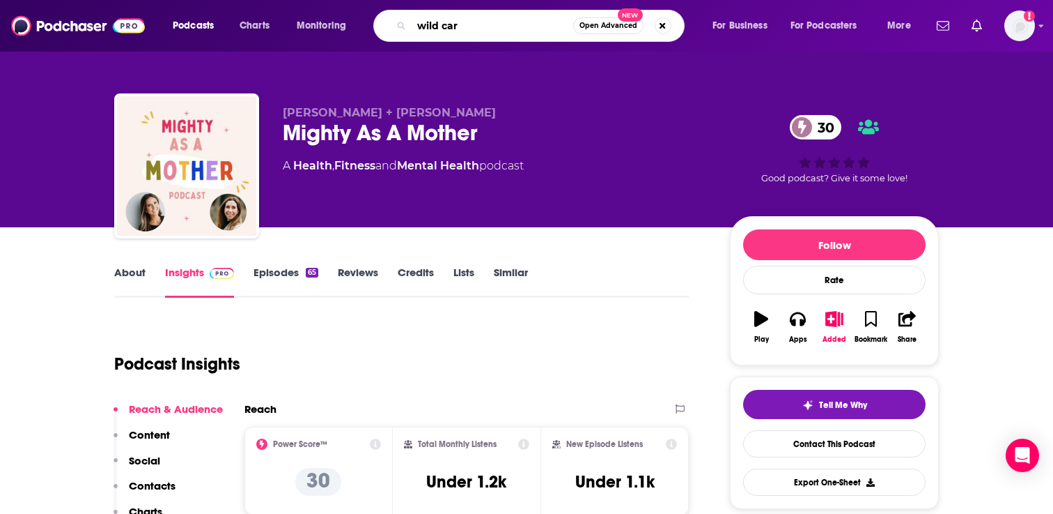
type input "wild card"
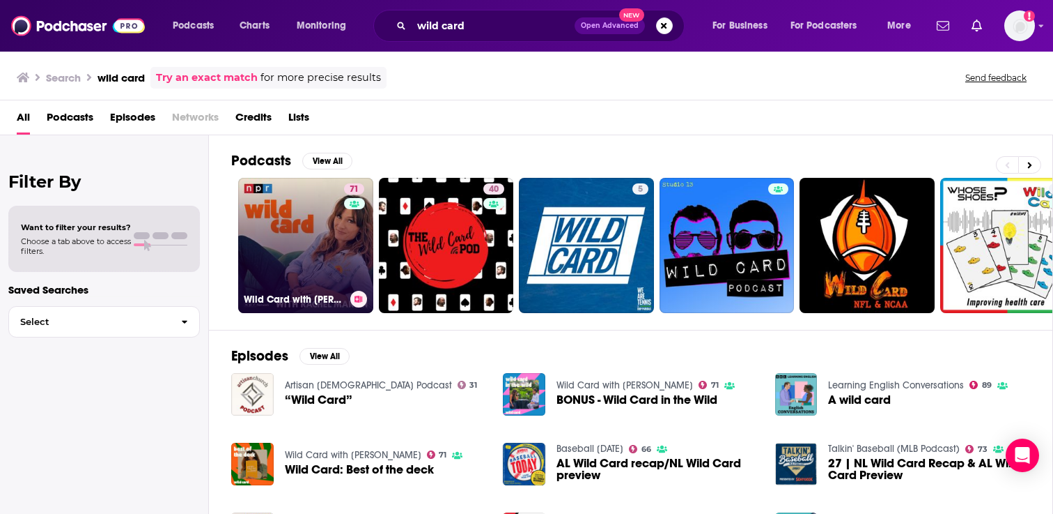
click at [307, 261] on link "71 Wild Card with Rachel Martin" at bounding box center [305, 245] width 135 height 135
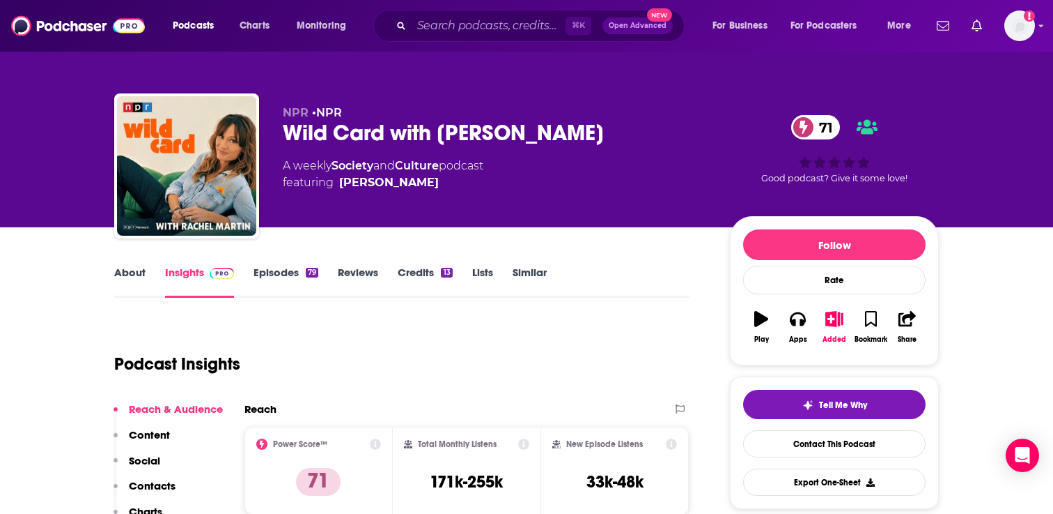
click at [279, 270] on link "Episodes 79" at bounding box center [286, 281] width 65 height 32
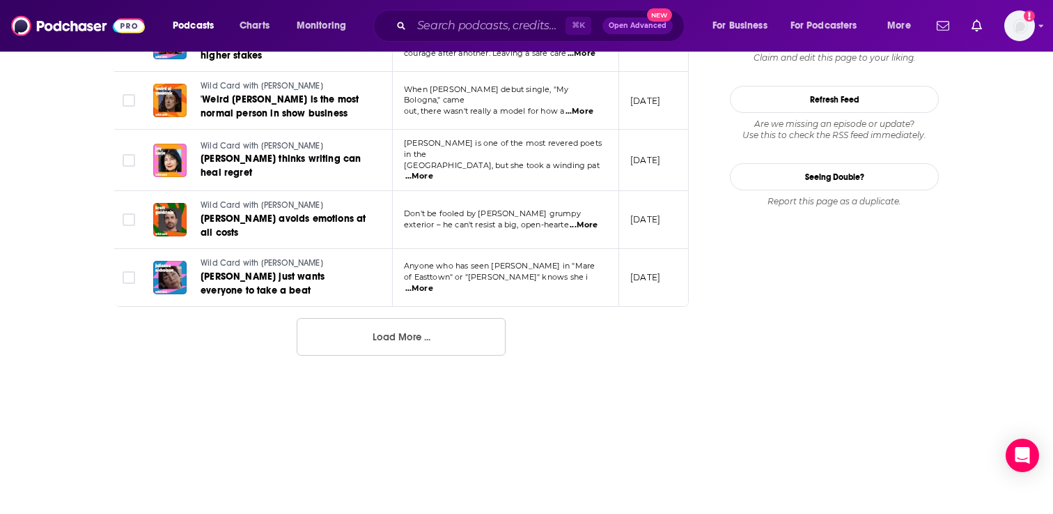
scroll to position [1579, 0]
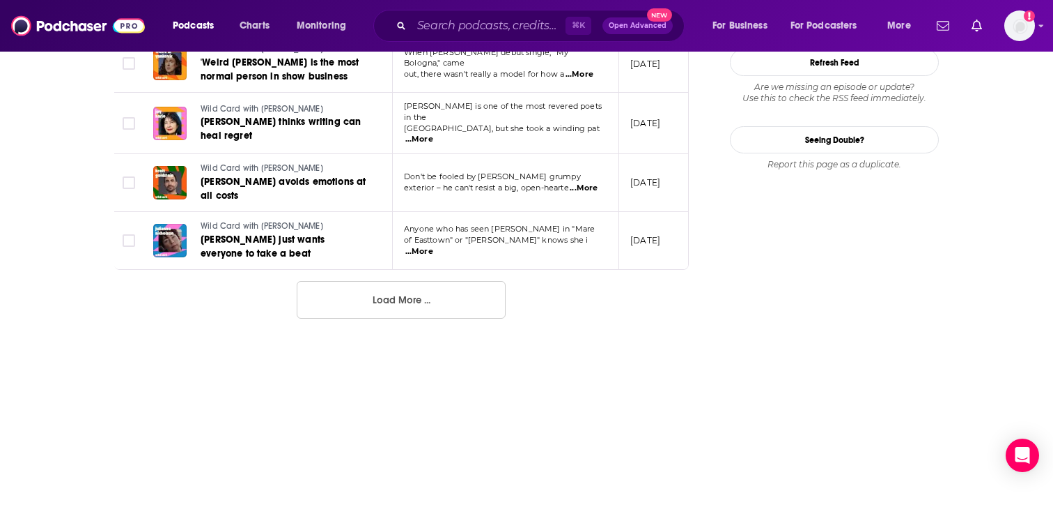
click at [419, 281] on button "Load More ..." at bounding box center [401, 300] width 209 height 38
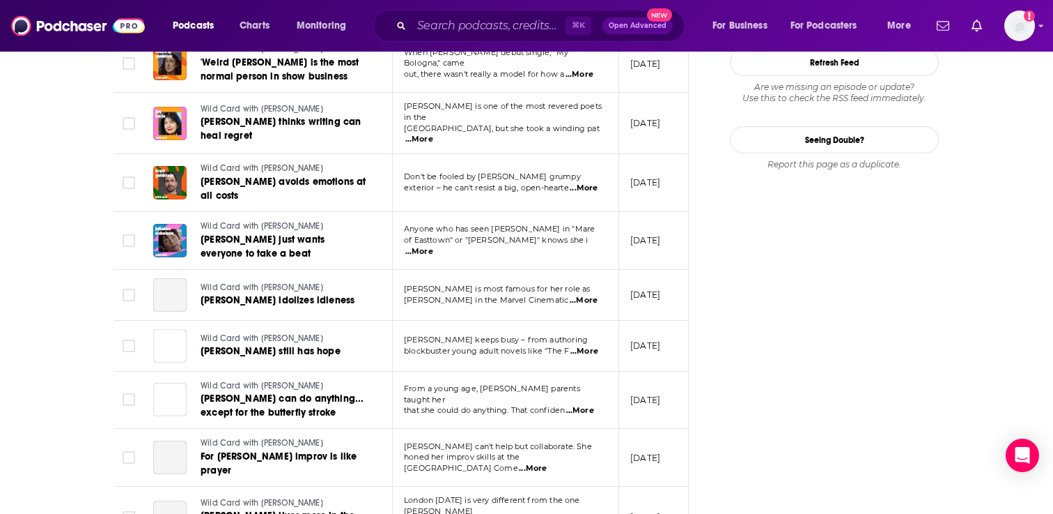
scroll to position [2787, 0]
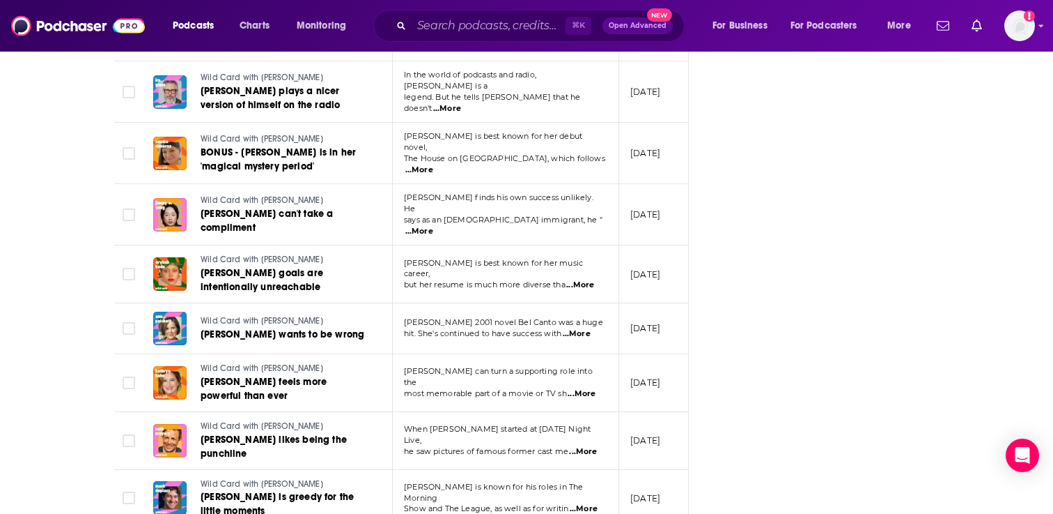
scroll to position [4196, 0]
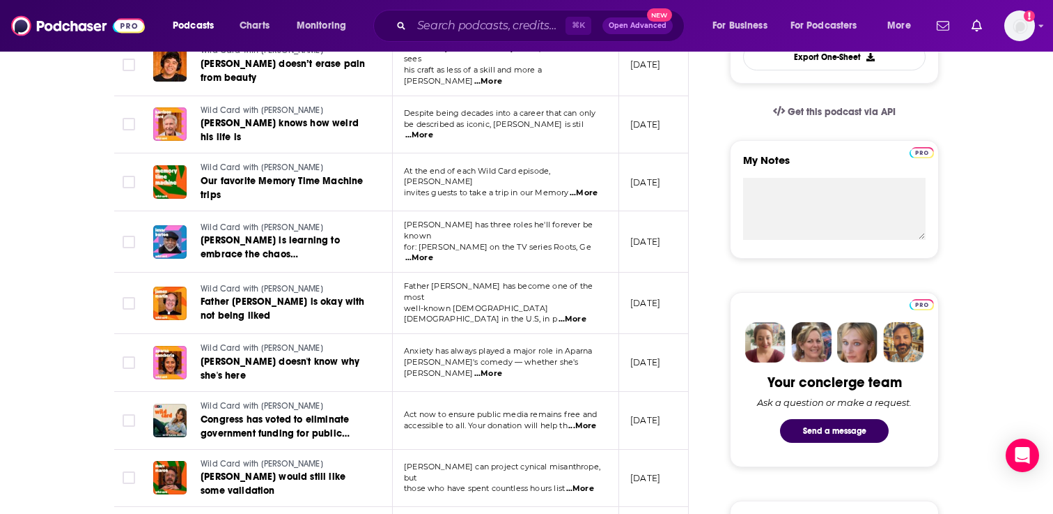
scroll to position [0, 0]
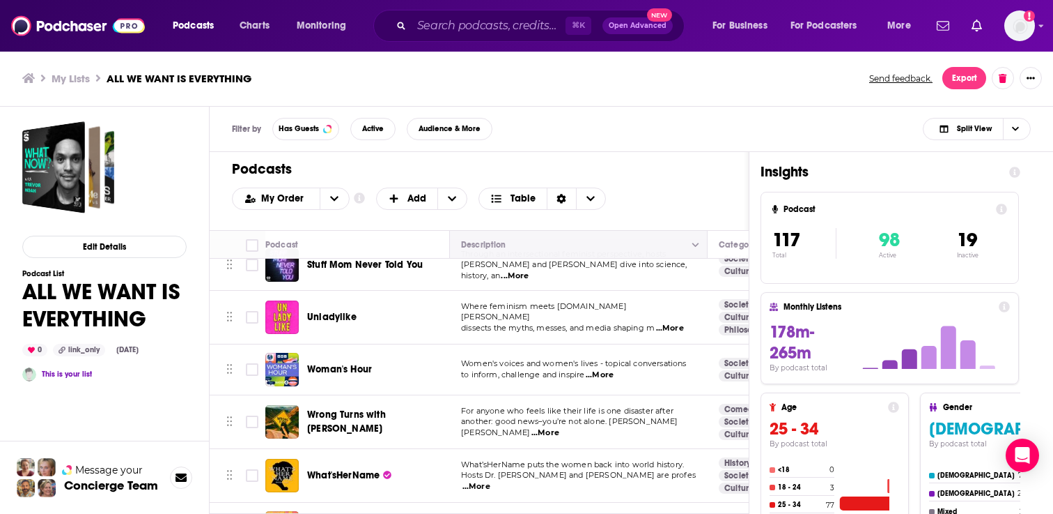
scroll to position [3420, 0]
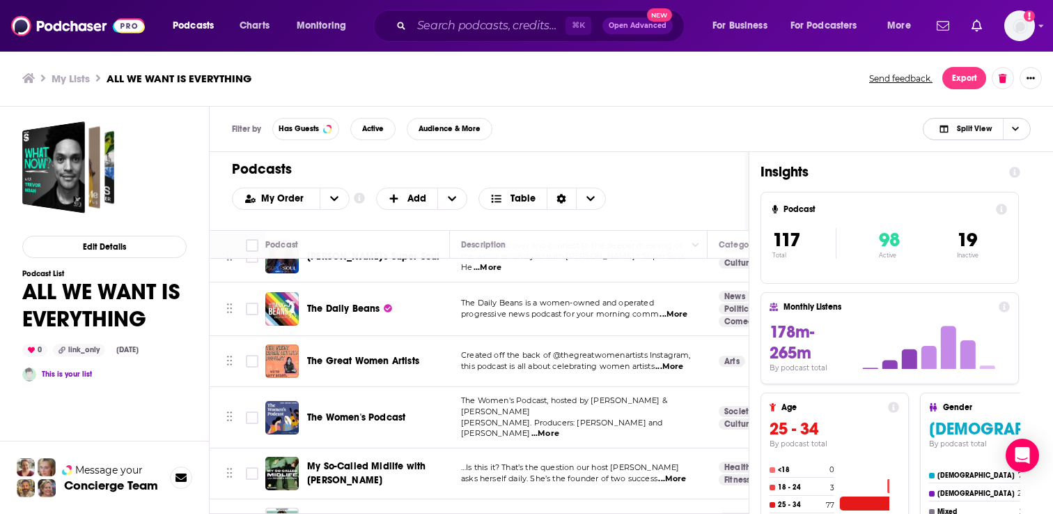
click at [962, 128] on span "Split View" at bounding box center [974, 129] width 35 height 8
click at [964, 166] on div "Podcast Only" at bounding box center [977, 176] width 108 height 24
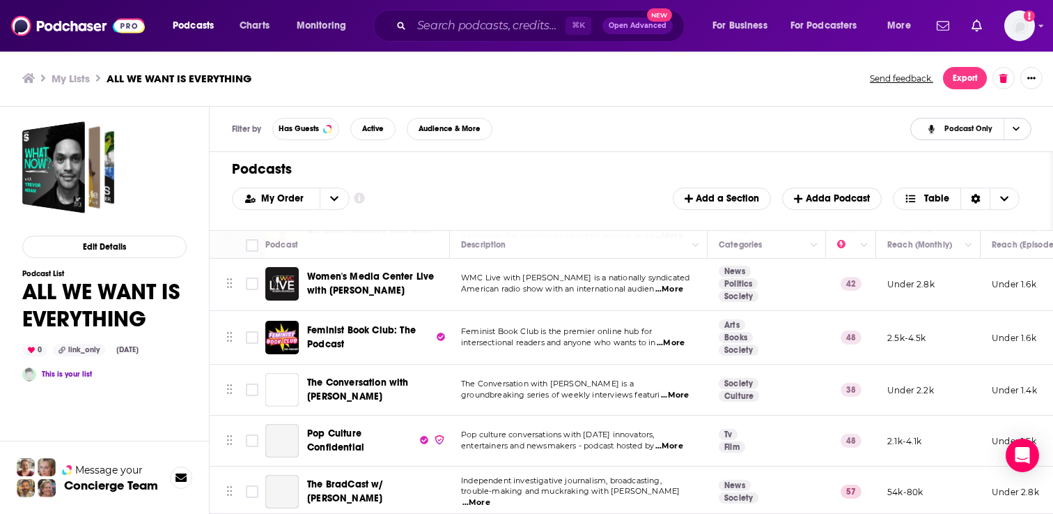
scroll to position [5899, 0]
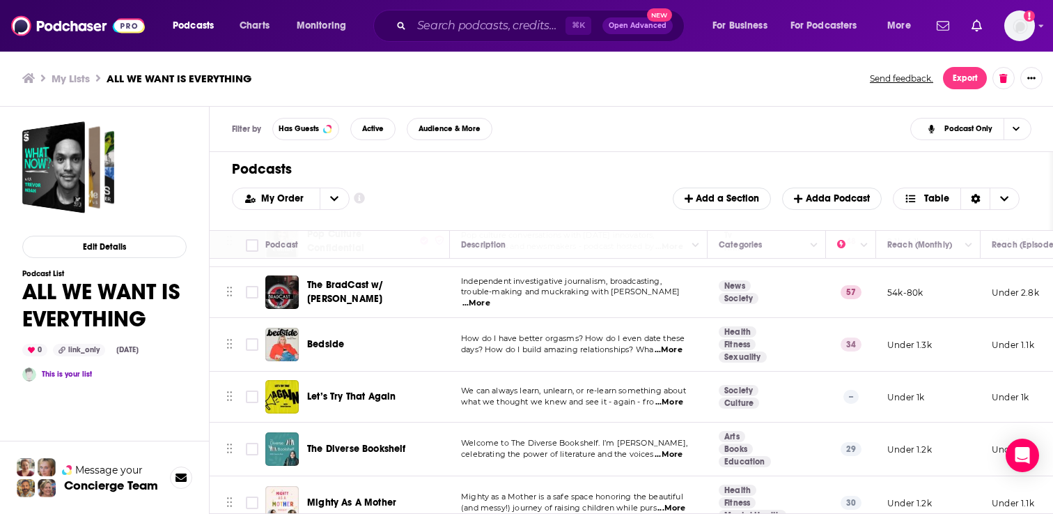
click at [676, 449] on span "...More" at bounding box center [669, 454] width 28 height 11
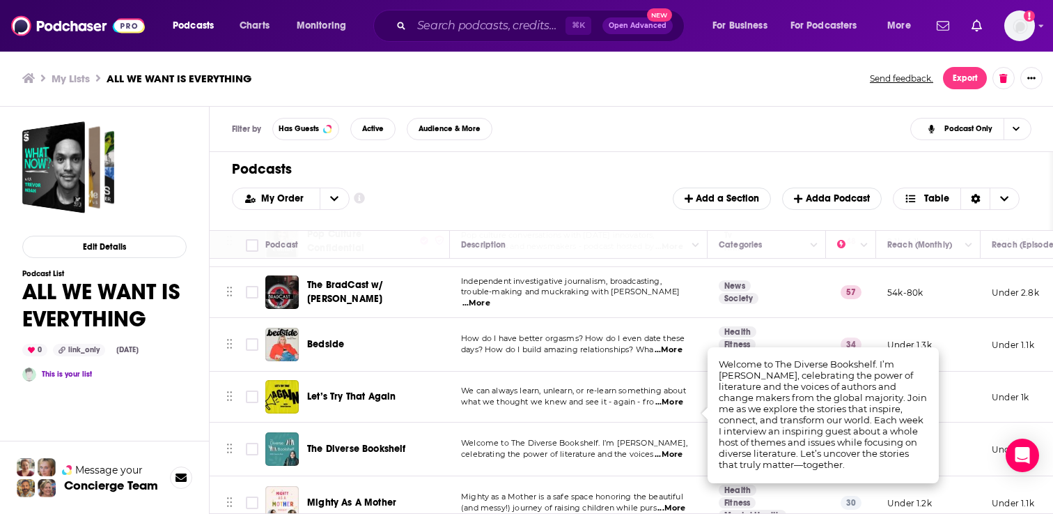
scroll to position [5844, 0]
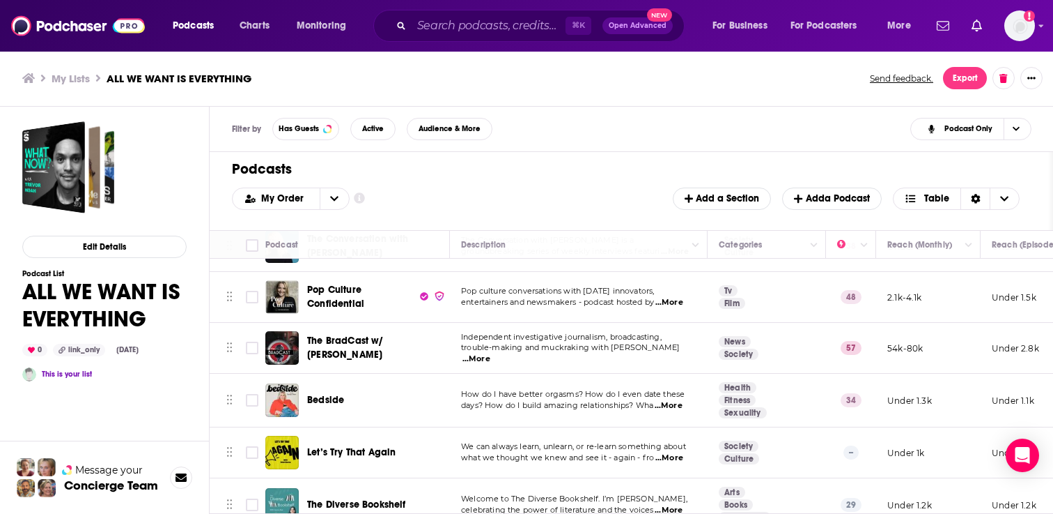
click at [529, 427] on td "We can always learn, unlearn, or re-learn something about what we thought we kn…" at bounding box center [579, 452] width 258 height 51
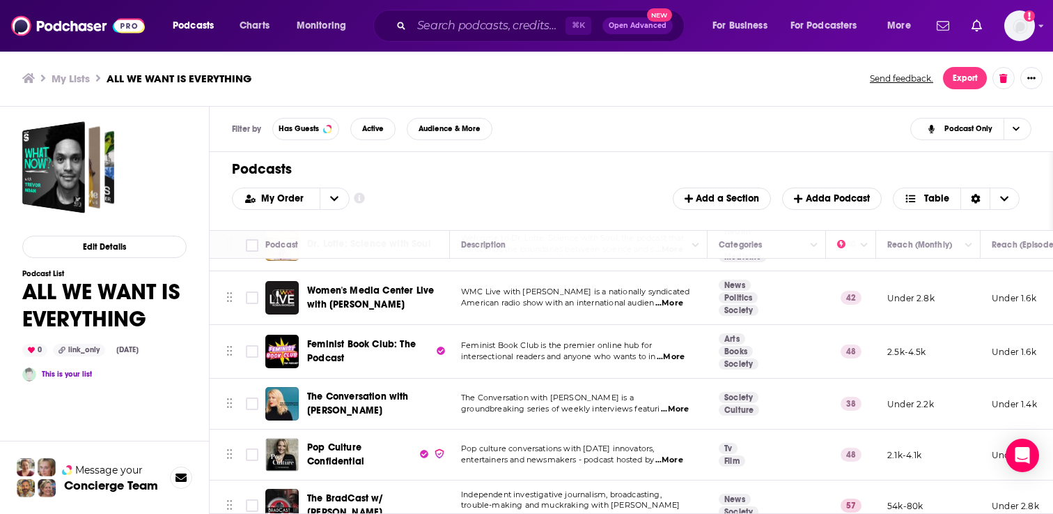
scroll to position [5686, 0]
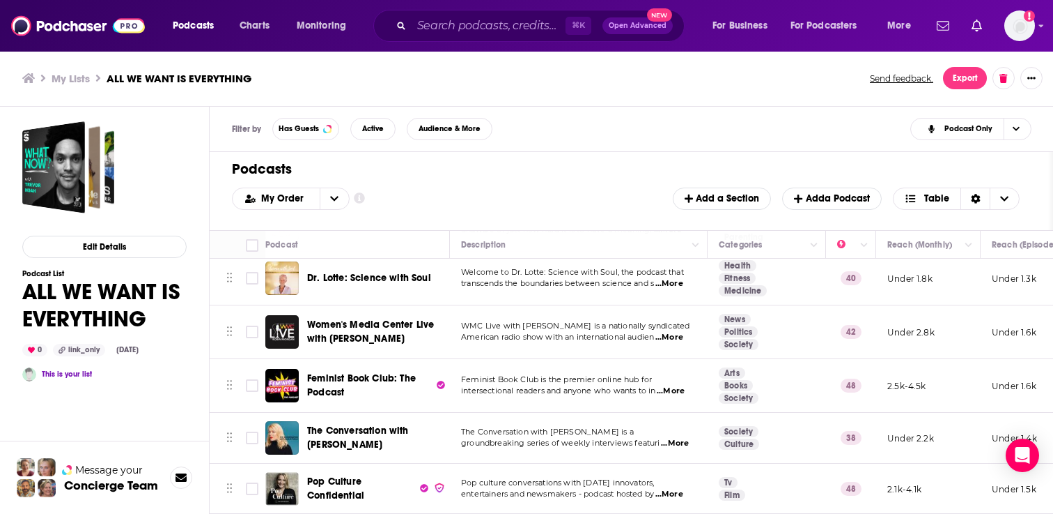
scroll to position [5635, 0]
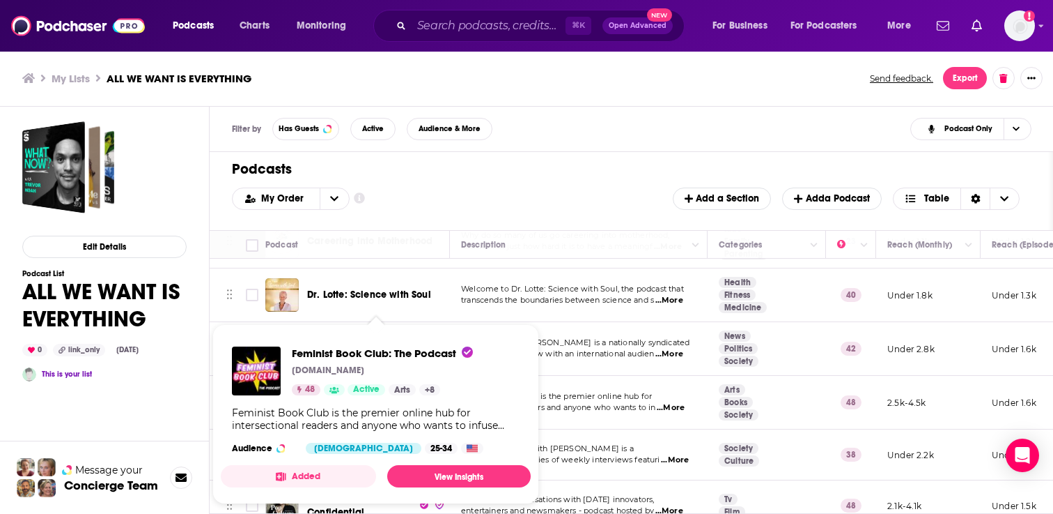
click at [399, 123] on div "Filter by Has Guests Active Audience & More Podcast Only" at bounding box center [632, 129] width 844 height 45
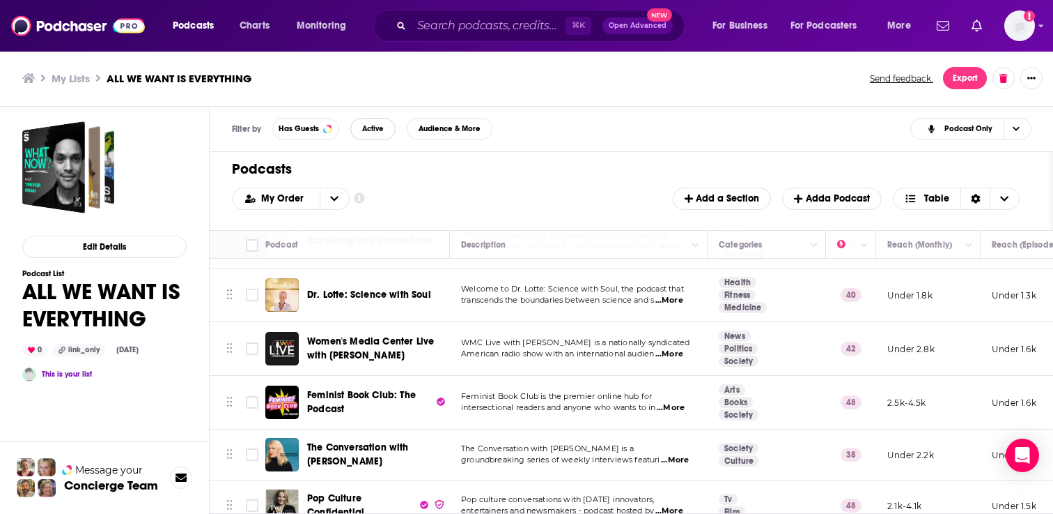
click at [380, 126] on span "Active" at bounding box center [373, 129] width 22 height 8
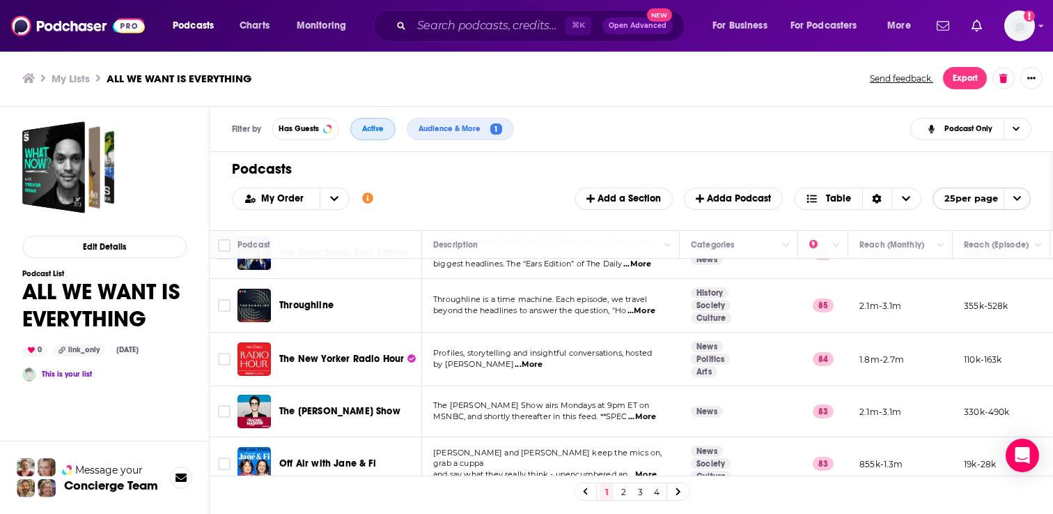
scroll to position [1099, 0]
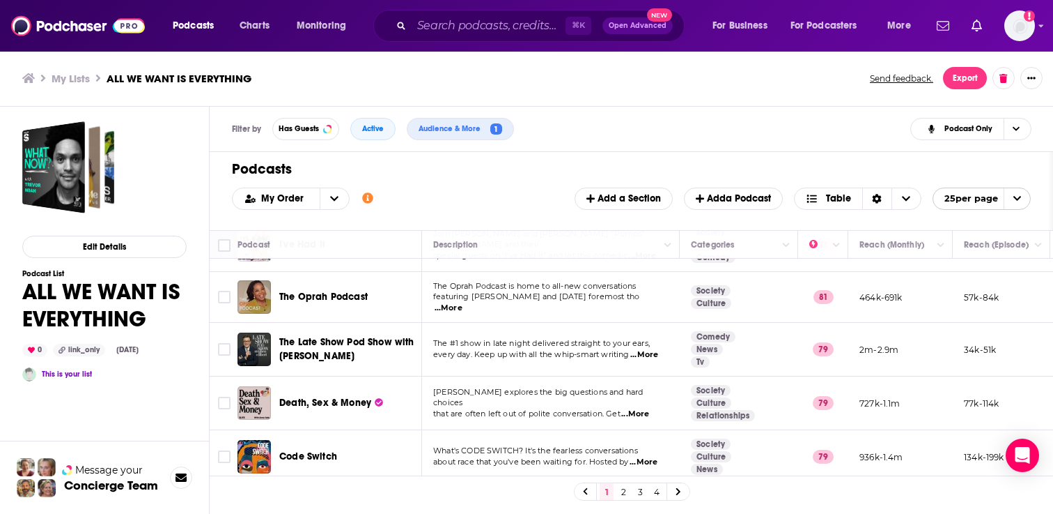
click at [656, 493] on link "4" at bounding box center [657, 491] width 14 height 17
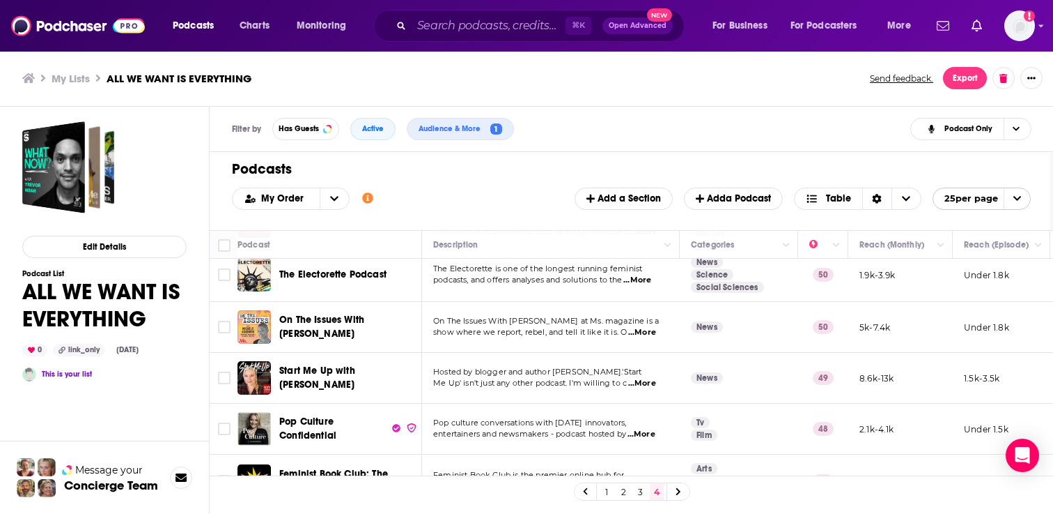
scroll to position [305, 0]
